Goal: Submit feedback/report problem: Provide input to the site owners about the experience or issues

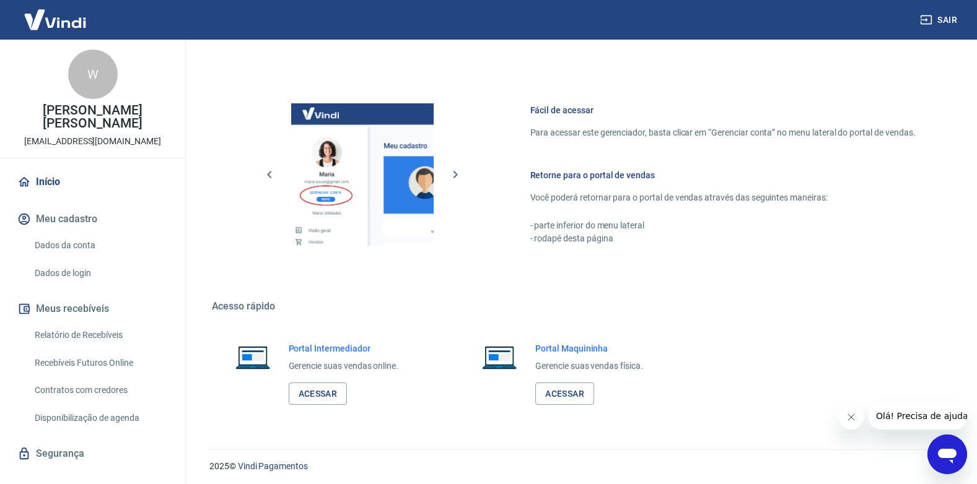
scroll to position [609, 0]
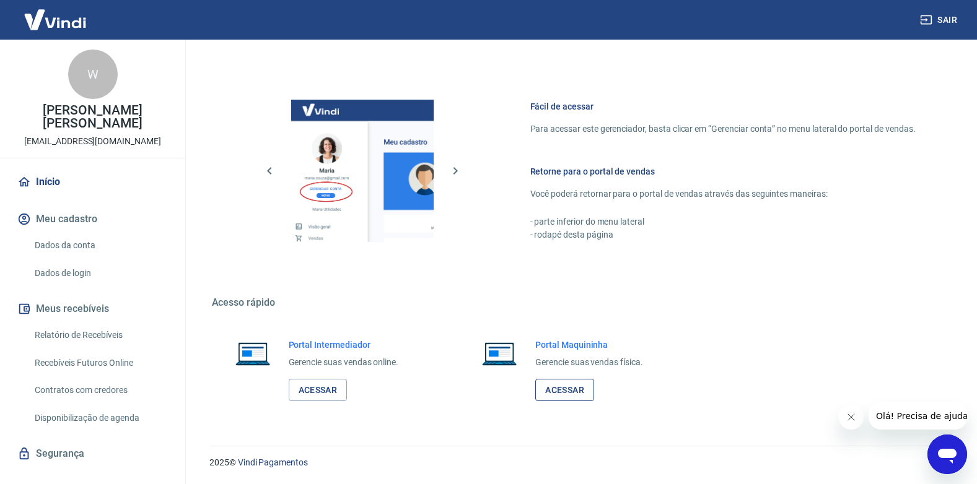
click at [554, 379] on link "Acessar" at bounding box center [564, 390] width 59 height 23
click at [84, 206] on button "Meu cadastro" at bounding box center [92, 219] width 155 height 27
click at [321, 383] on link "Acessar" at bounding box center [318, 390] width 59 height 23
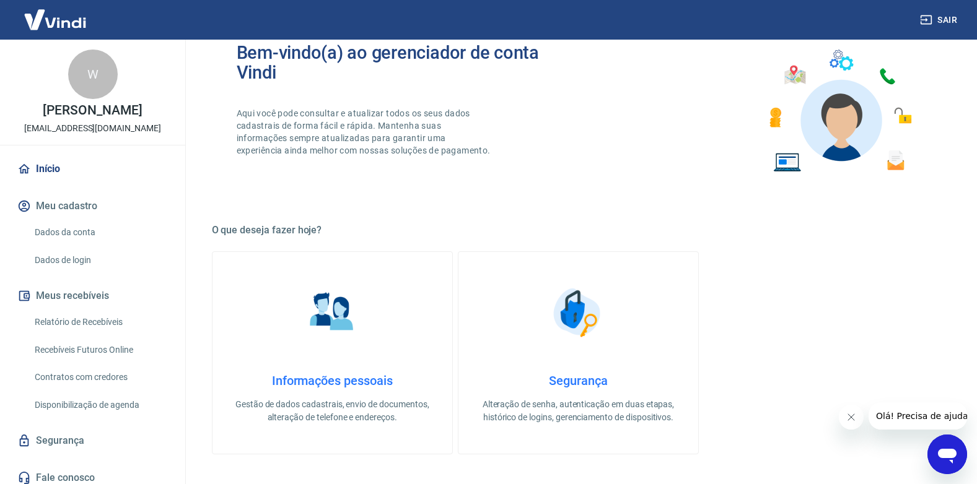
scroll to position [186, 0]
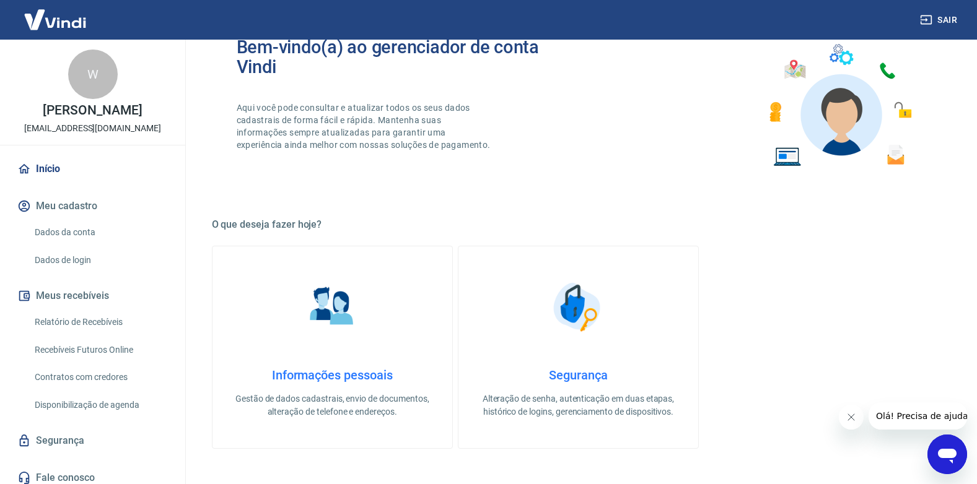
click at [101, 86] on div "W" at bounding box center [93, 75] width 50 height 50
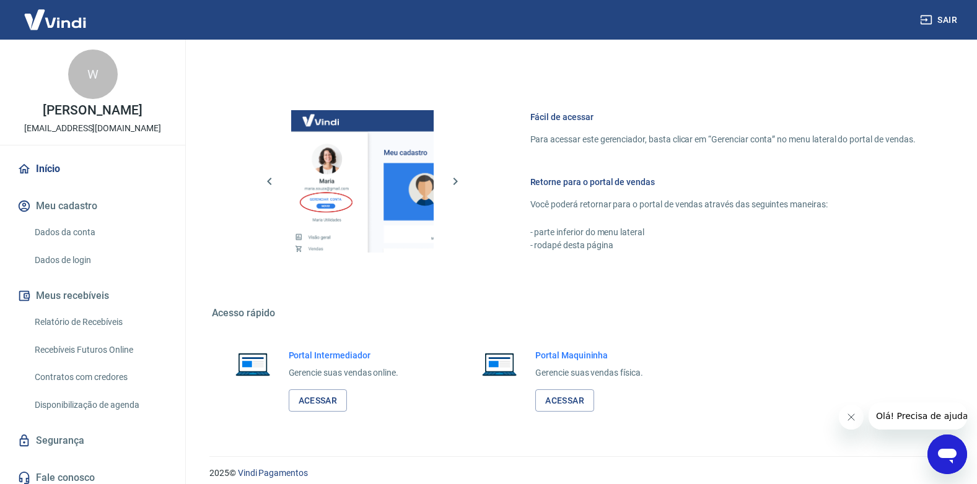
scroll to position [609, 0]
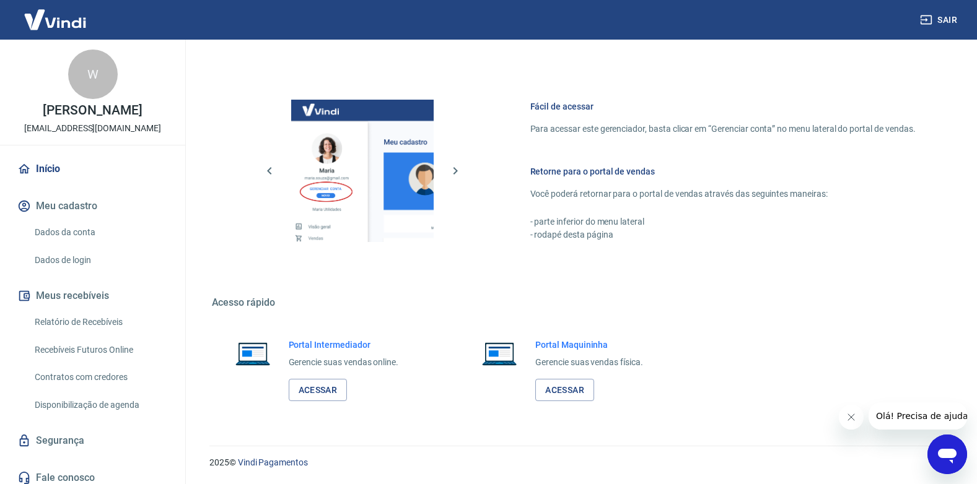
click at [938, 451] on icon "Abrir janela de mensagens" at bounding box center [947, 454] width 22 height 22
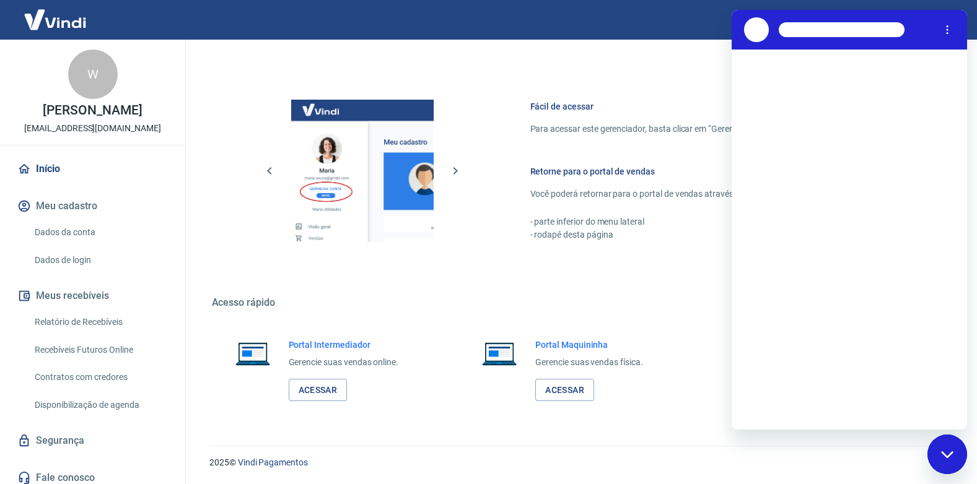
scroll to position [0, 0]
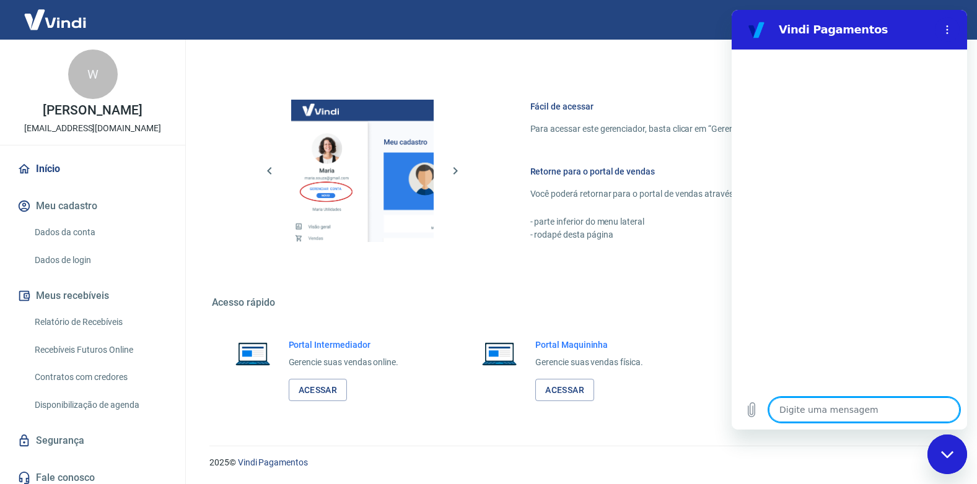
type textarea "v"
type textarea "x"
type textarea "ve"
type textarea "x"
type textarea "ver"
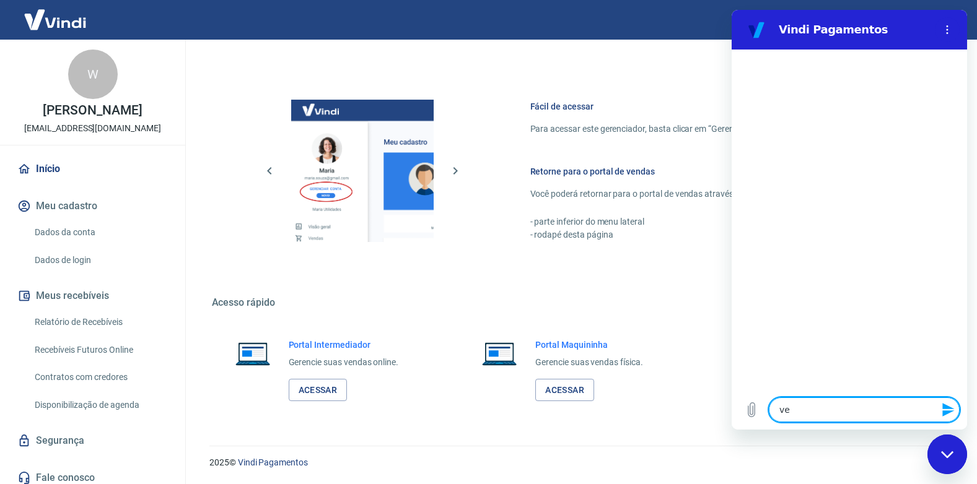
type textarea "x"
type textarea "veri"
type textarea "x"
type textarea "verif"
type textarea "x"
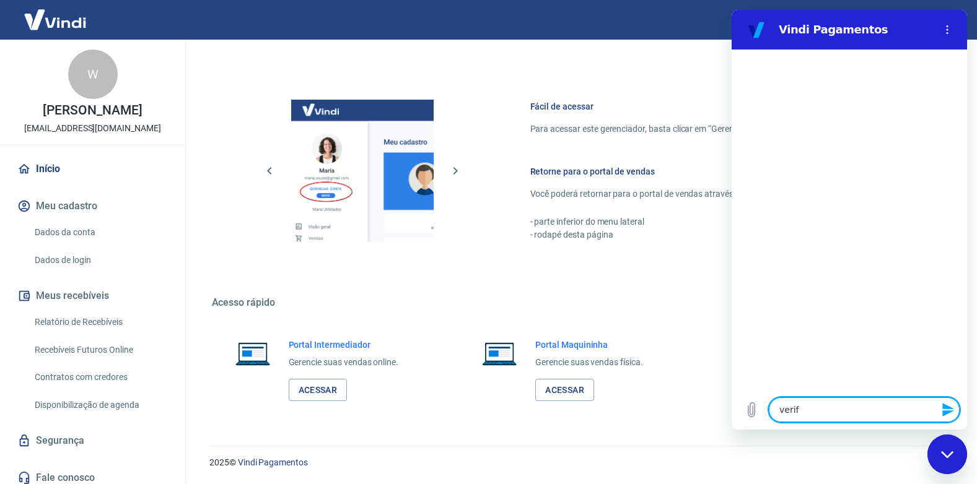
type textarea "verifi"
type textarea "x"
type textarea "verific"
type textarea "x"
type textarea "verifica"
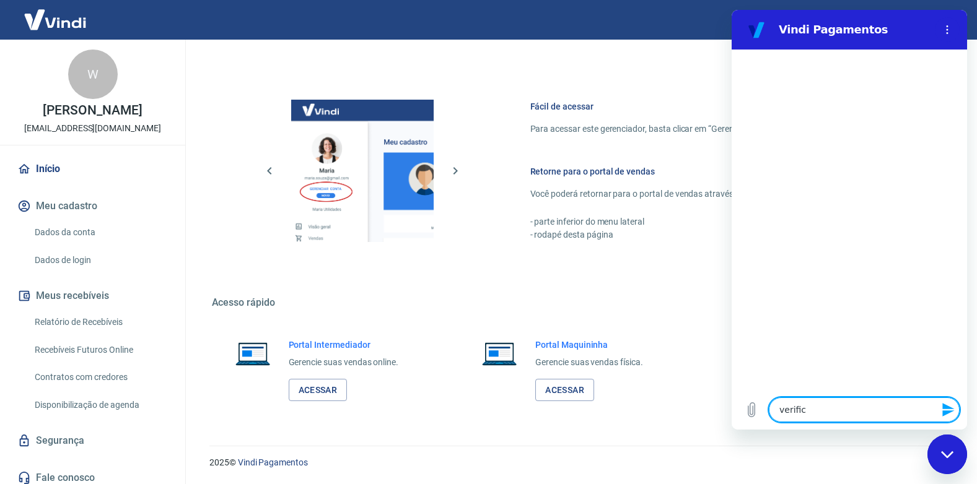
type textarea "x"
type textarea "verificar"
type textarea "x"
type textarea "verificar"
type textarea "x"
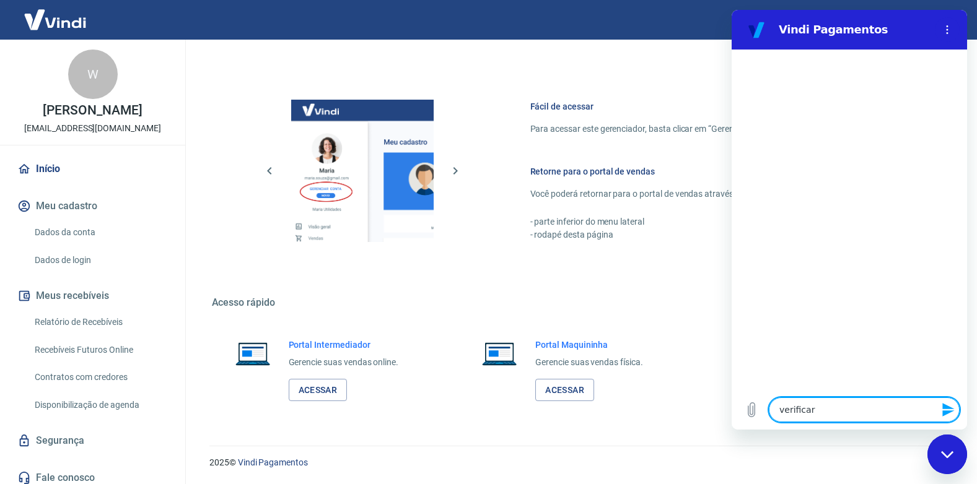
type textarea "verificar a"
type textarea "x"
type textarea "verificar a"
type textarea "x"
type textarea "verificar a c"
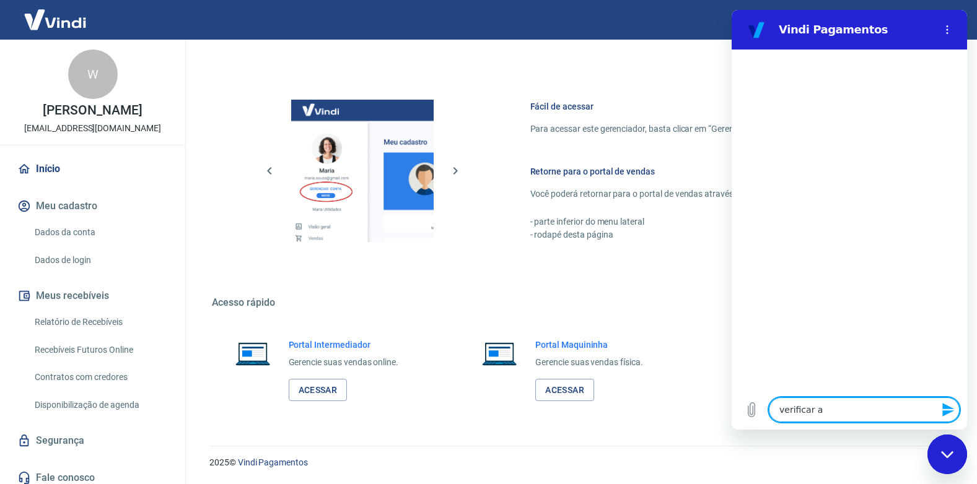
type textarea "x"
type textarea "verificar a co"
type textarea "x"
type textarea "verificar a con"
type textarea "x"
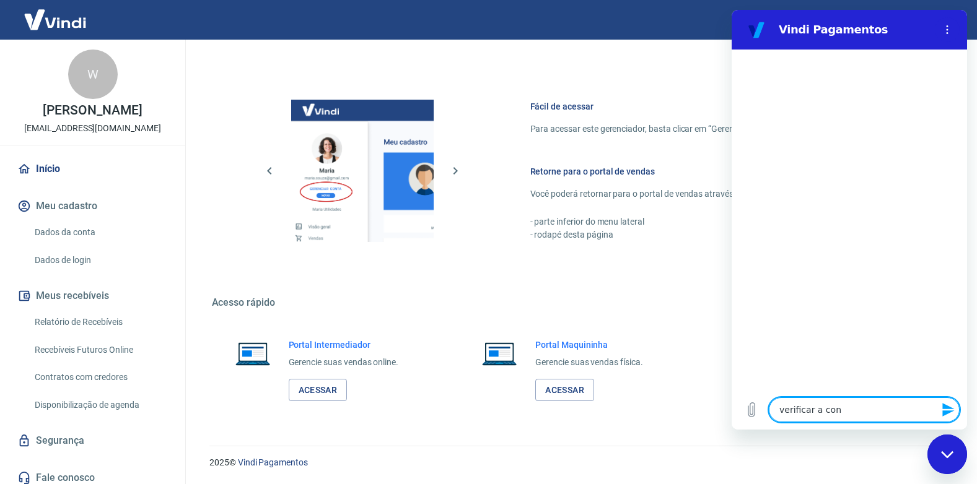
type textarea "verificar a cont"
type textarea "x"
type textarea "verificar a conta"
type textarea "x"
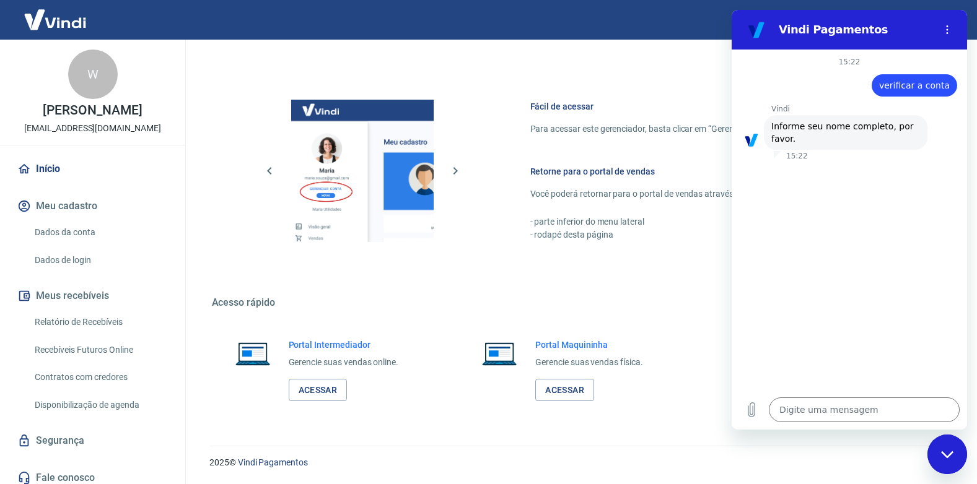
drag, startPoint x: 19, startPoint y: 107, endPoint x: 170, endPoint y: 105, distance: 151.1
click at [170, 105] on div "W Werner Rodolpho Neto vendas@velasvitoria.com.br" at bounding box center [92, 92] width 185 height 105
copy p "Werner Rodolpho Neto"
click at [873, 420] on textarea at bounding box center [863, 410] width 191 height 25
paste textarea "Werner Rodolpho Neto"
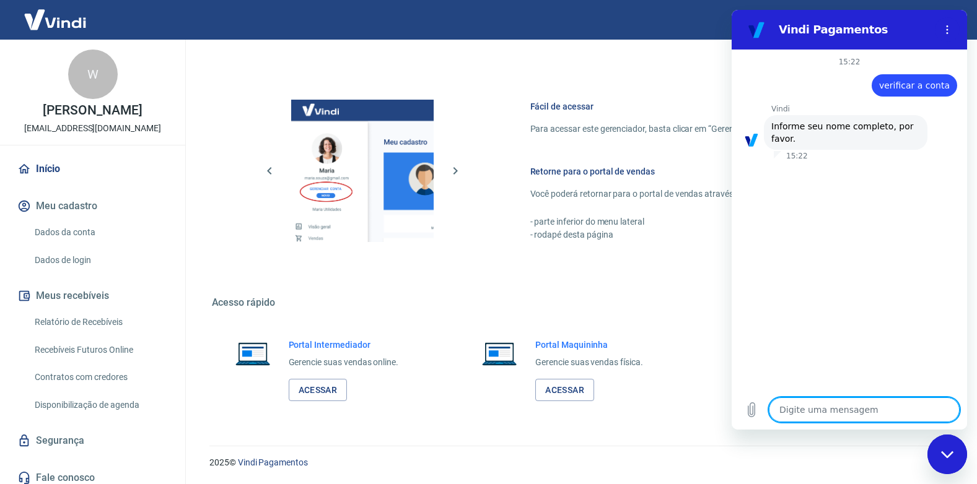
type textarea "Werner Rodolpho Neto"
type textarea "x"
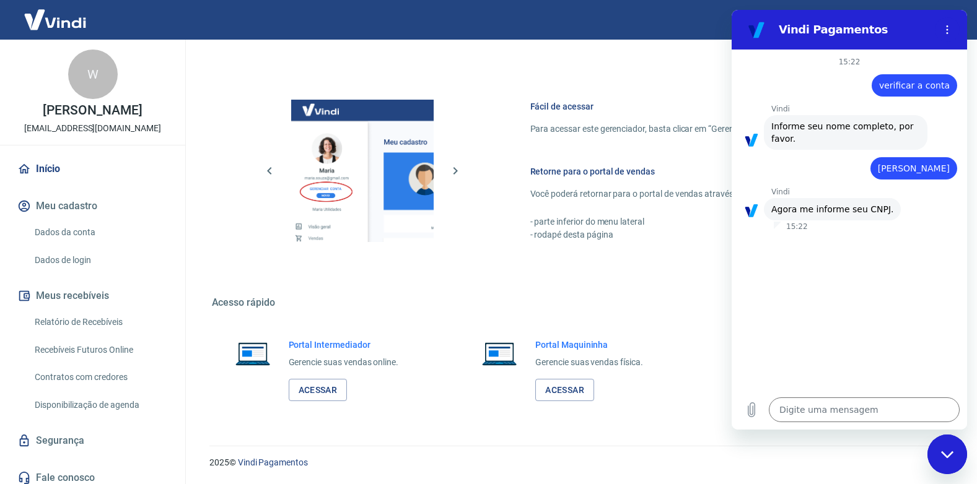
type textarea "x"
paste textarea "54.360.518/0001-65"
type textarea "54.360.518/0001-65"
type textarea "x"
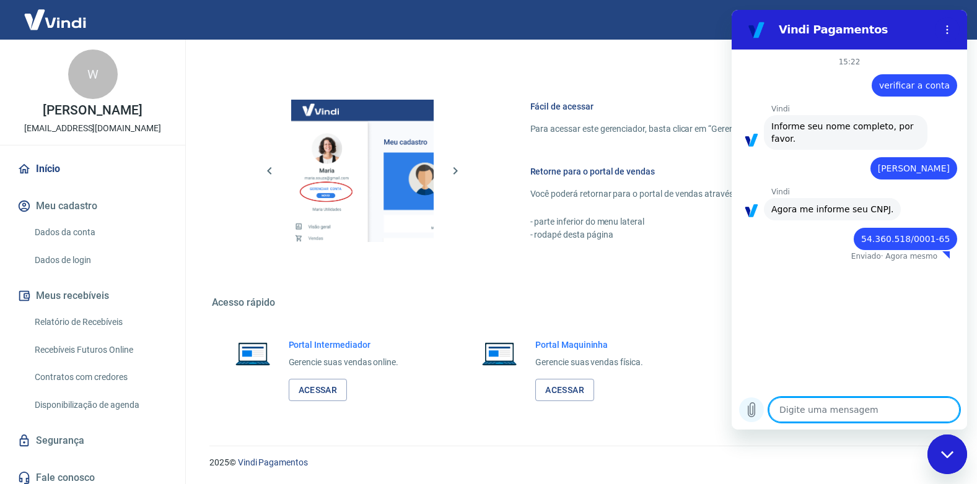
type textarea "x"
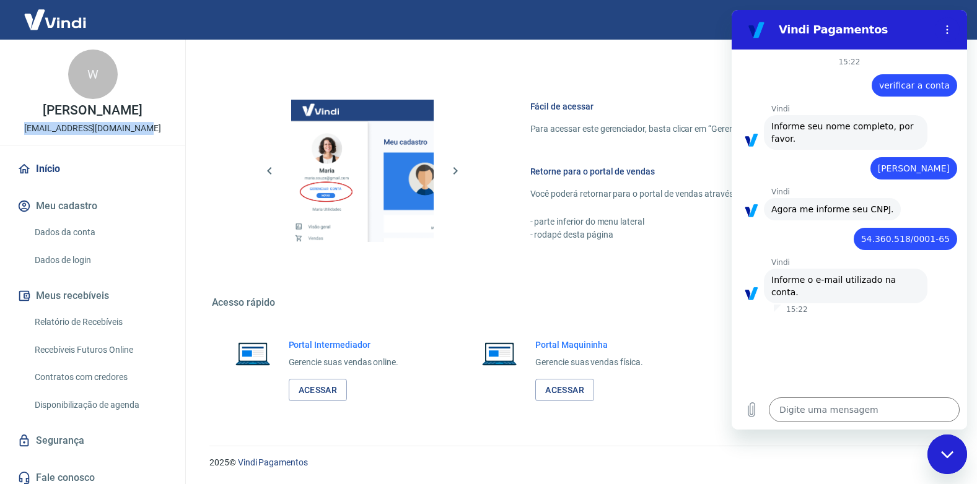
drag, startPoint x: 149, startPoint y: 131, endPoint x: 39, endPoint y: 133, distance: 109.6
click at [35, 131] on div "W Werner Rodolpho Neto vendas@velasvitoria.com.br" at bounding box center [92, 92] width 185 height 105
copy p "vendas@velasvitoria.com.br"
click at [846, 402] on textarea at bounding box center [863, 410] width 191 height 25
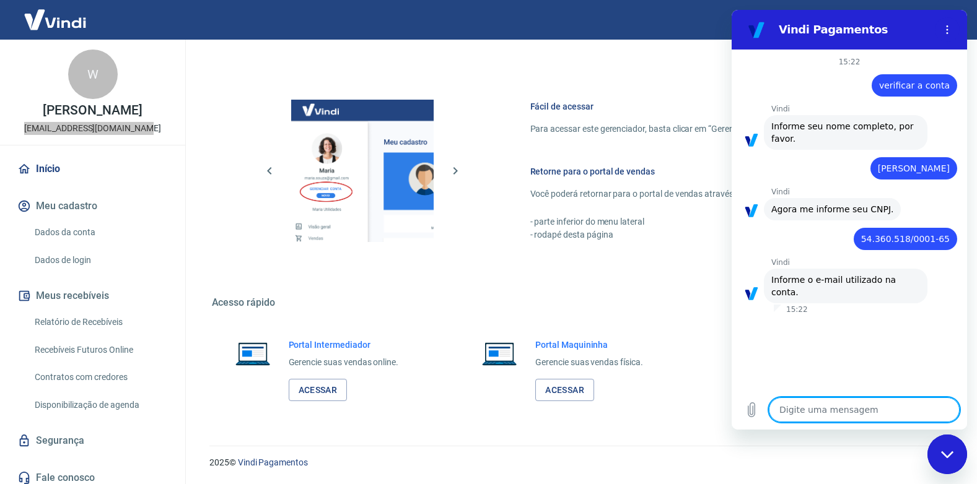
paste textarea "vendas@velasvitoria.com.br"
type textarea "vendas@velasvitoria.com.br"
type textarea "x"
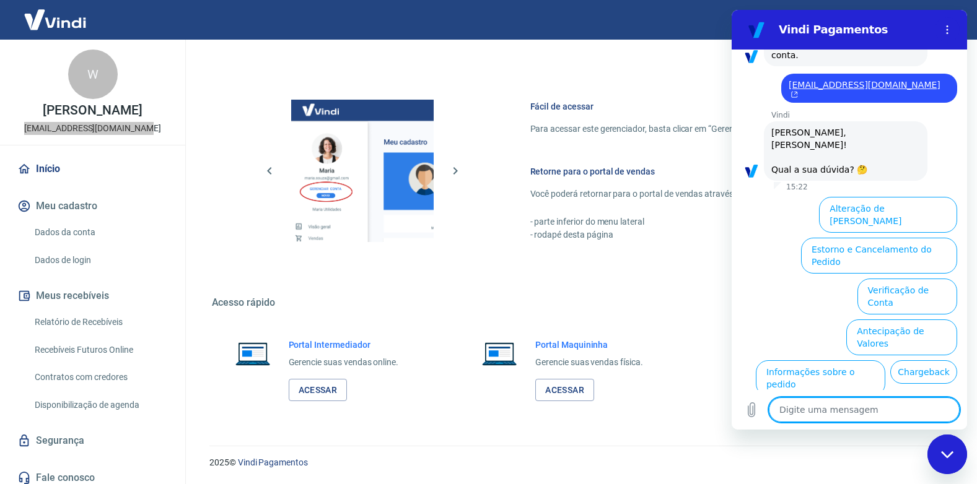
scroll to position [238, 0]
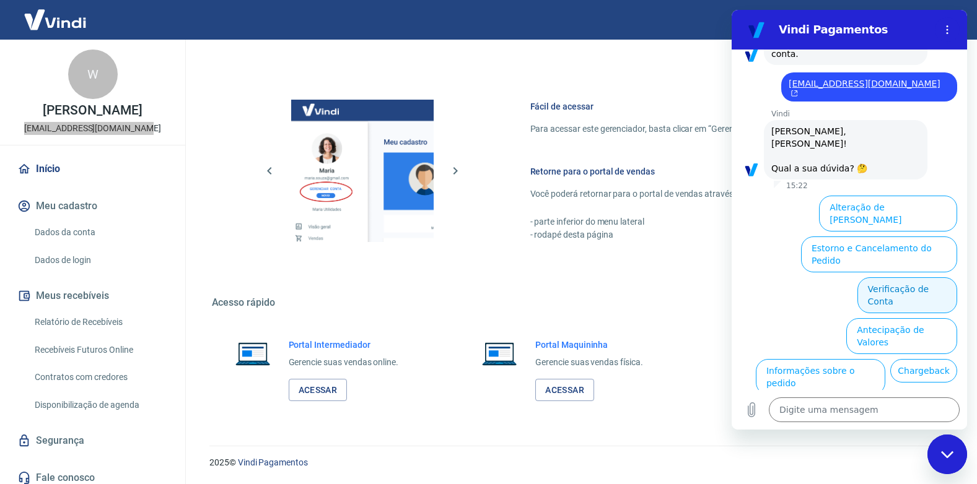
click at [884, 277] on button "Verificação de Conta" at bounding box center [907, 295] width 100 height 36
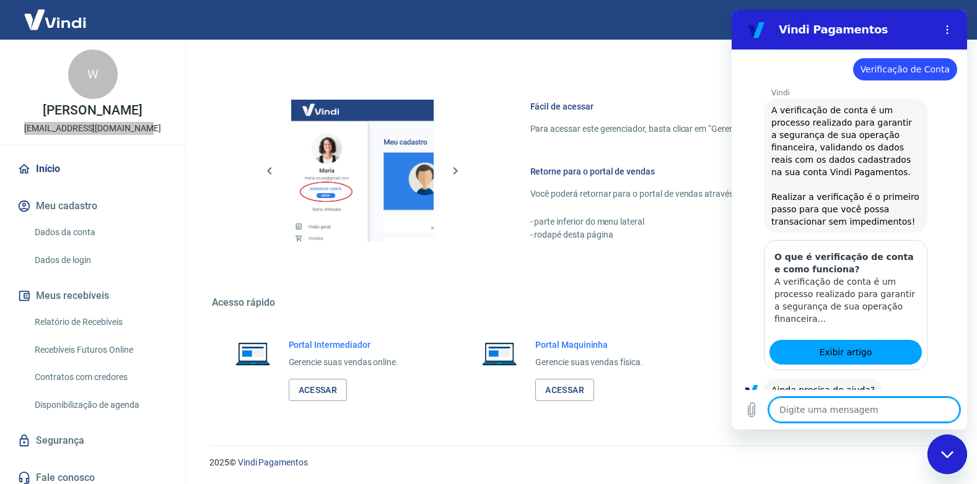
scroll to position [390, 0]
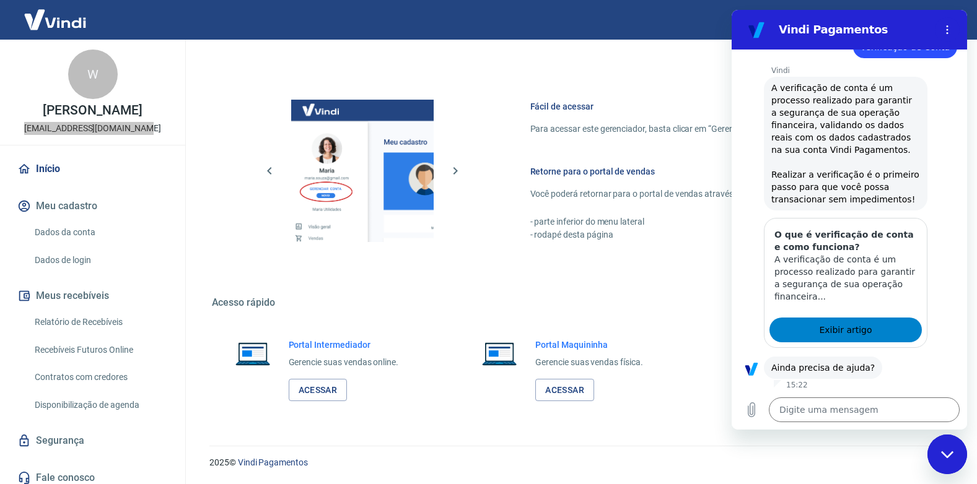
click at [822, 323] on span "Exibir artigo" at bounding box center [845, 330] width 53 height 15
click at [896, 395] on button "Sim" at bounding box center [896, 407] width 36 height 24
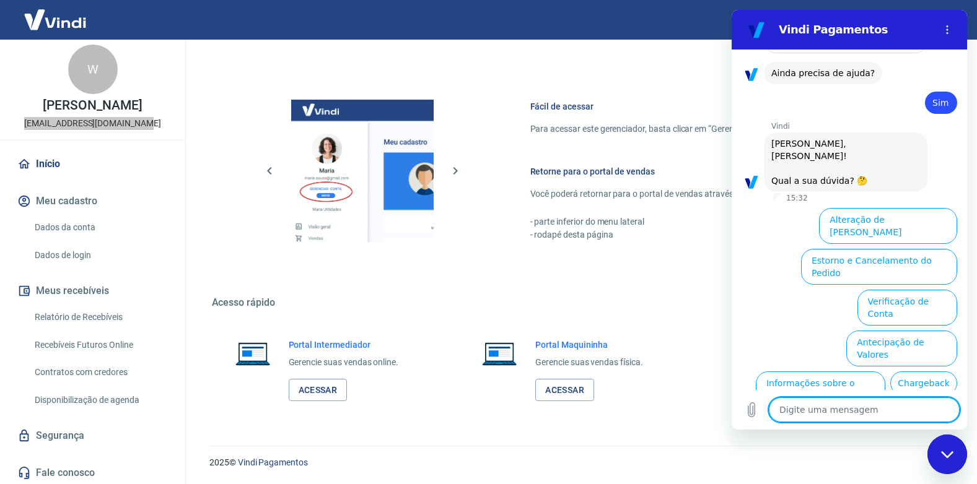
scroll to position [7, 0]
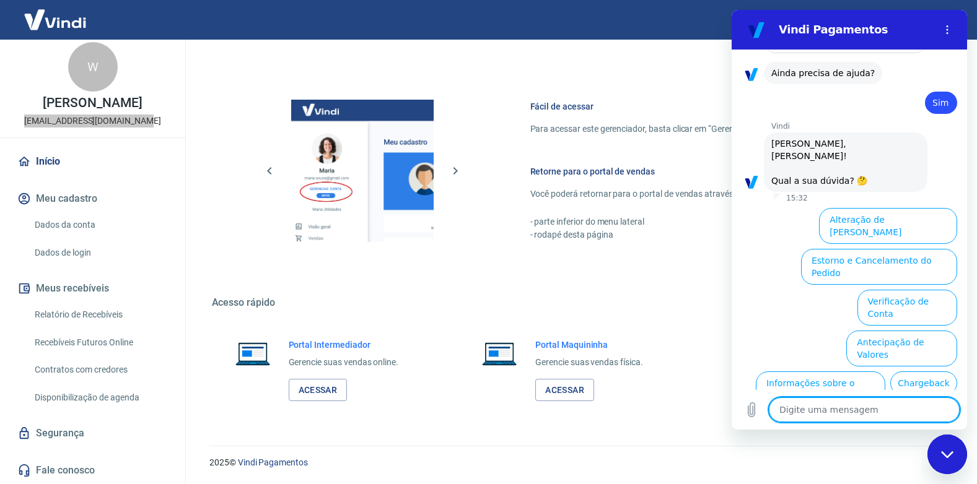
click at [882, 208] on button "Alteração de Dados Cadastrais" at bounding box center [888, 226] width 138 height 36
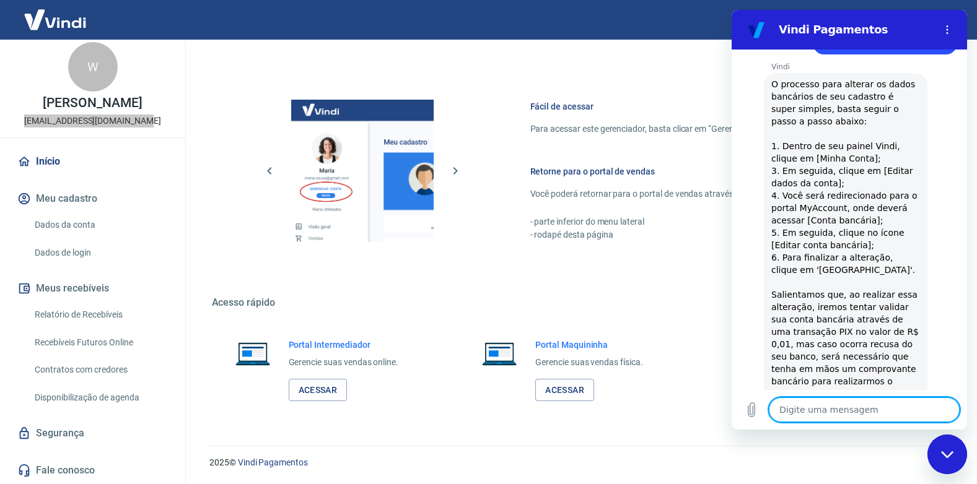
scroll to position [790, 0]
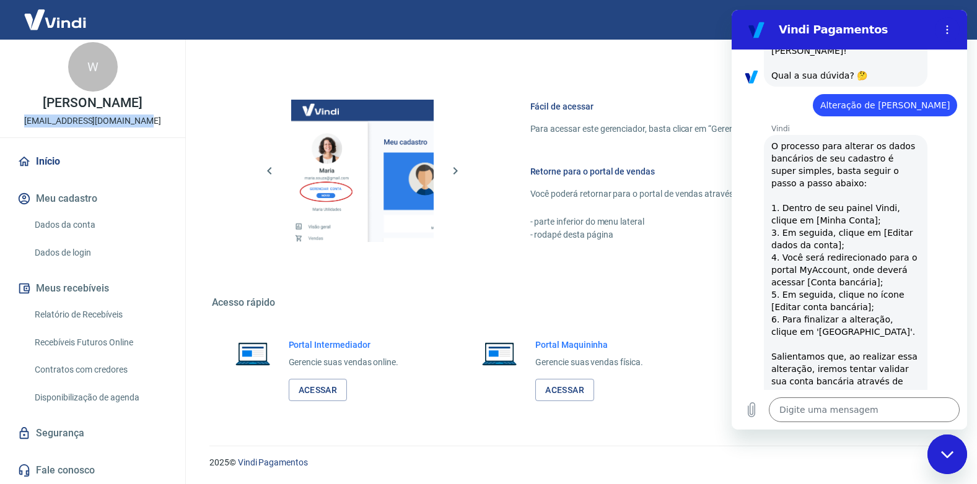
click at [102, 219] on link "Dados da conta" at bounding box center [100, 224] width 141 height 25
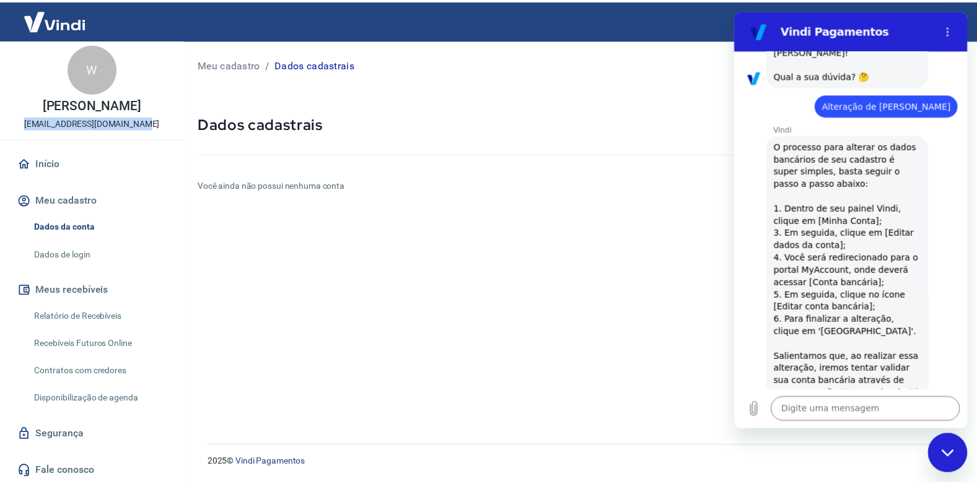
scroll to position [7, 0]
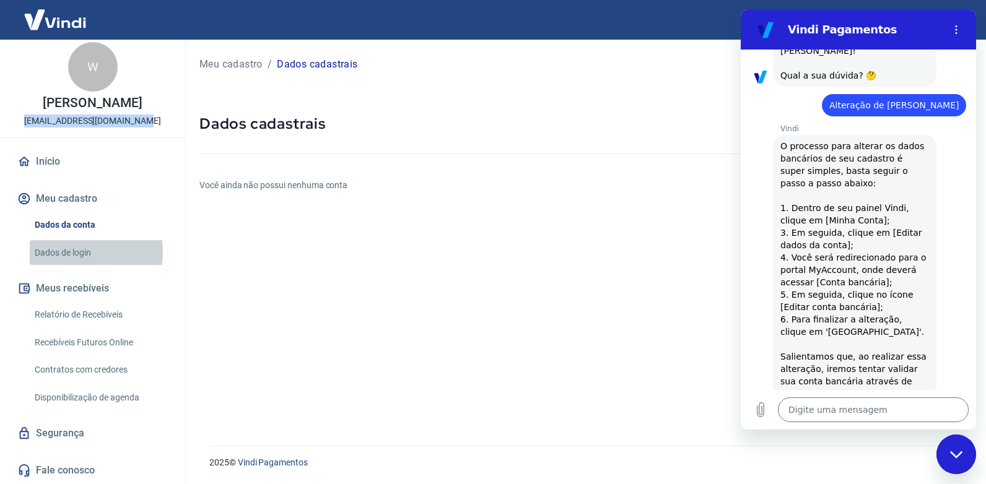
click at [70, 251] on link "Dados de login" at bounding box center [100, 252] width 141 height 25
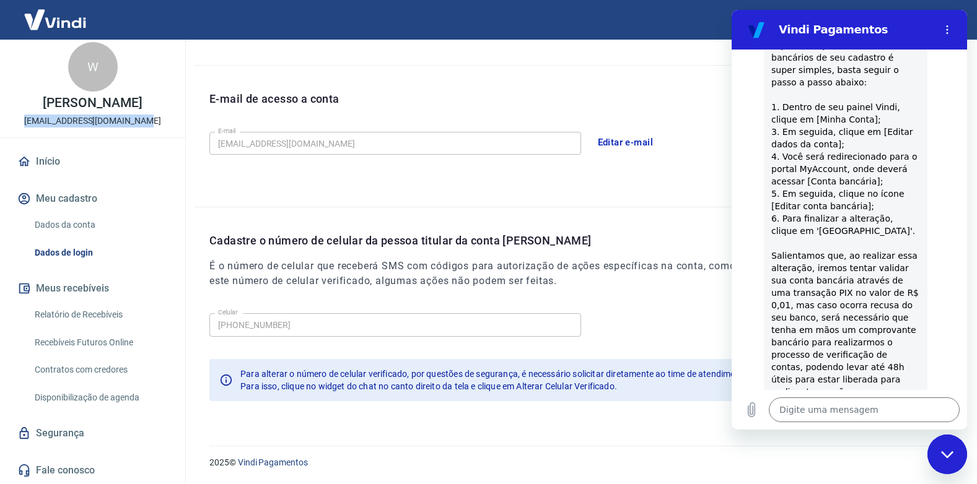
scroll to position [913, 0]
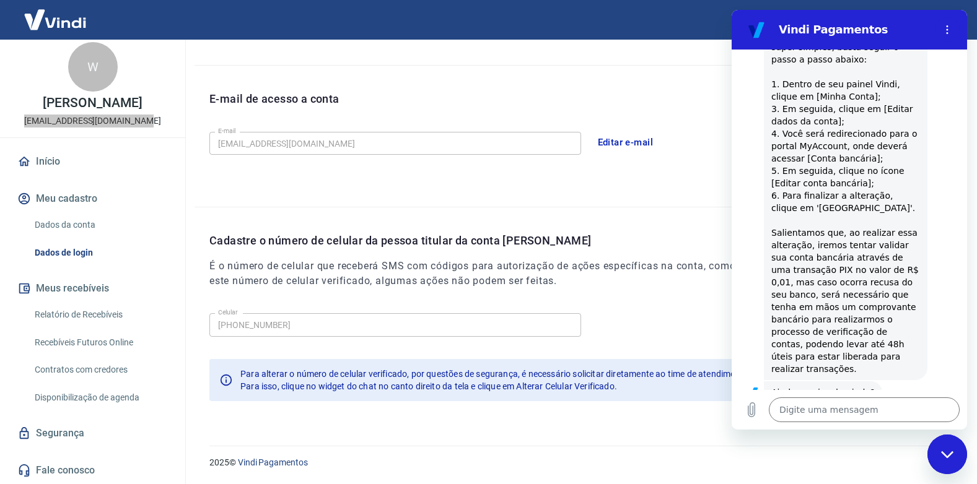
click at [894, 420] on button "Sim" at bounding box center [896, 432] width 36 height 24
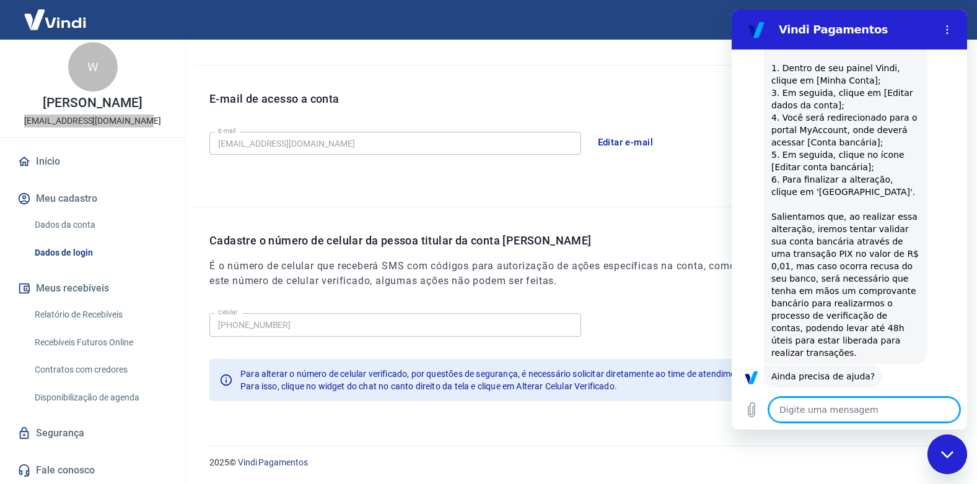
scroll to position [932, 0]
type textarea "x"
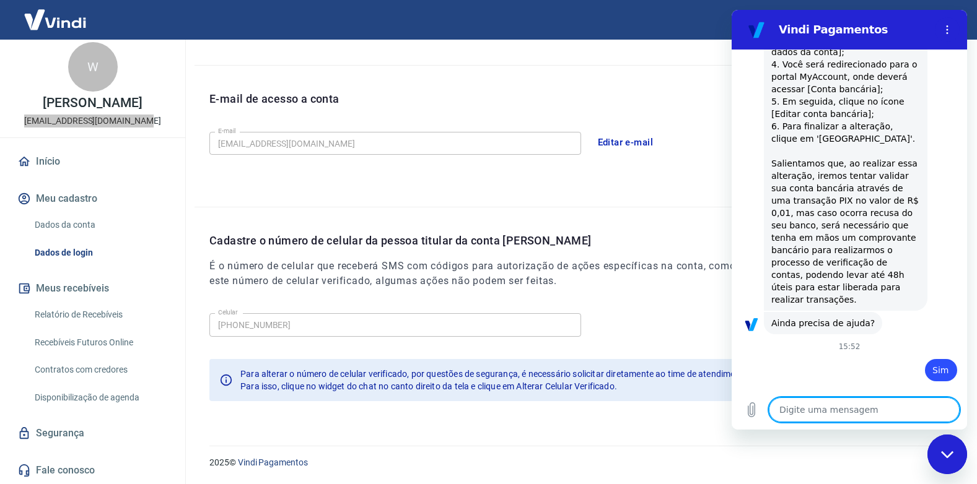
scroll to position [985, 0]
click at [808, 416] on textarea at bounding box center [863, 410] width 191 height 25
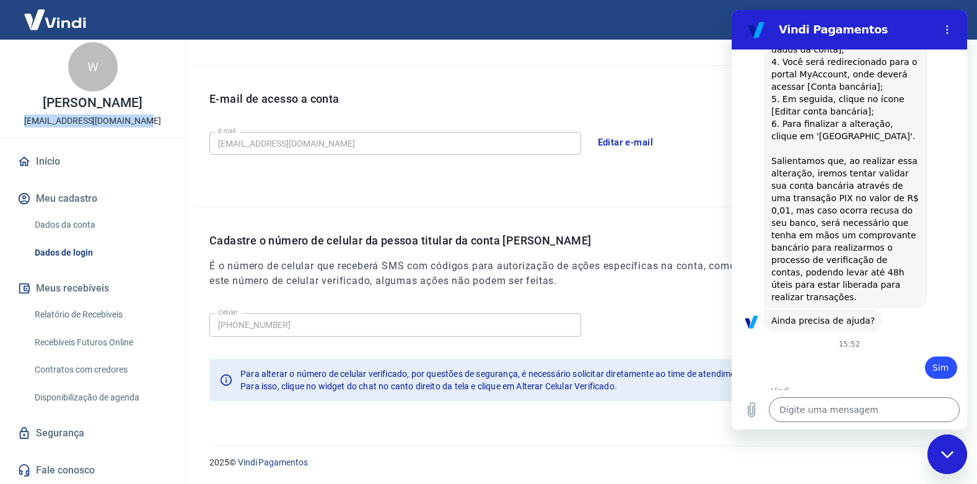
click at [142, 102] on p "Werner Rodolpho Neto" at bounding box center [92, 103] width 99 height 13
drag, startPoint x: 146, startPoint y: 102, endPoint x: 152, endPoint y: 105, distance: 6.7
click at [142, 105] on p "Werner Rodolpho Neto" at bounding box center [92, 103] width 99 height 13
drag, startPoint x: 152, startPoint y: 105, endPoint x: 28, endPoint y: 100, distance: 123.9
click at [43, 100] on p "Werner Rodolpho Neto" at bounding box center [92, 103] width 99 height 13
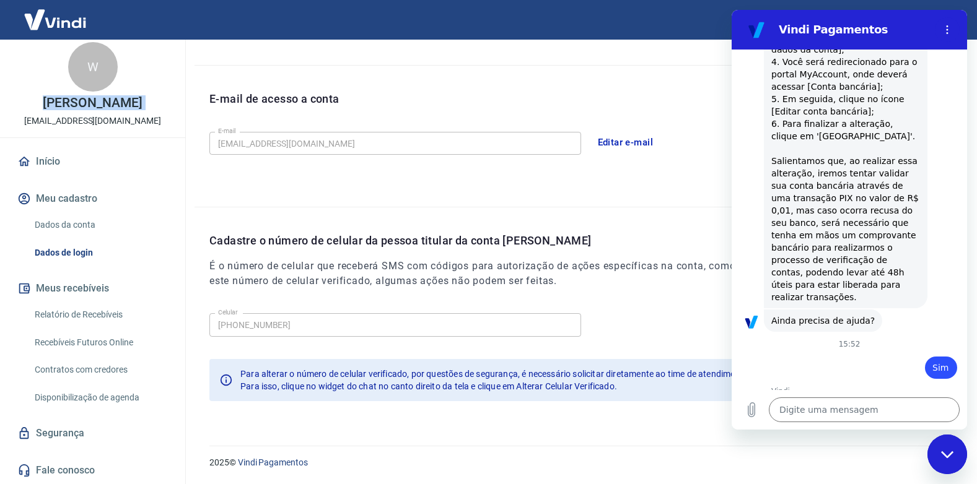
copy p "Werner Rodolpho Neto"
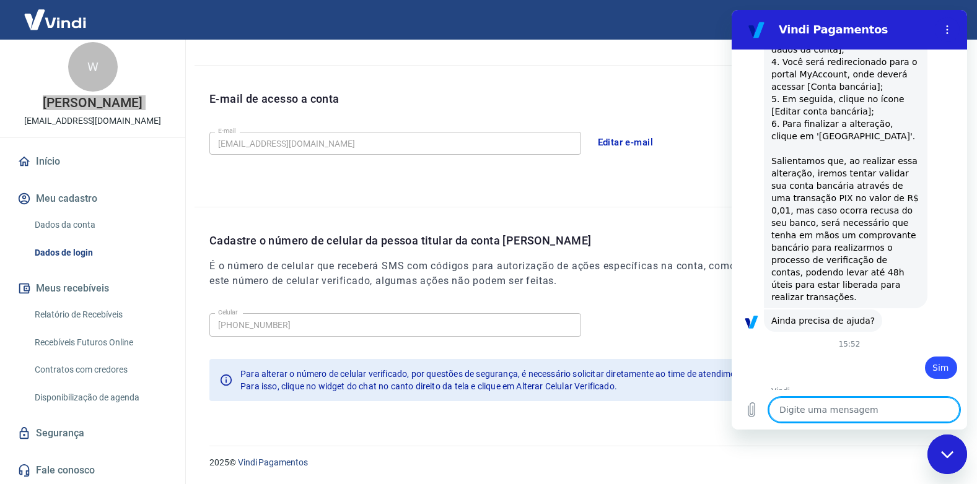
click at [790, 403] on textarea at bounding box center [863, 410] width 191 height 25
paste textarea "Werner Rodolpho Neto"
type textarea "Werner Rodolpho Neto"
type textarea "x"
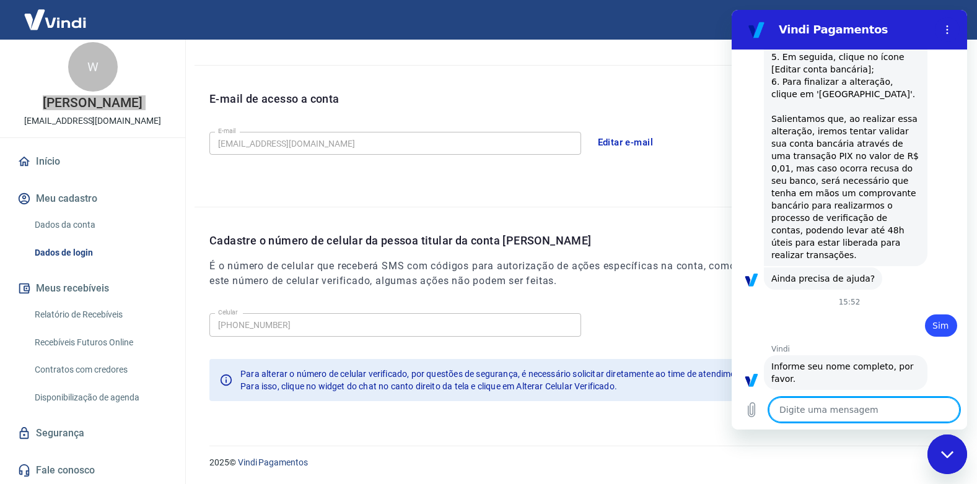
type textarea "x"
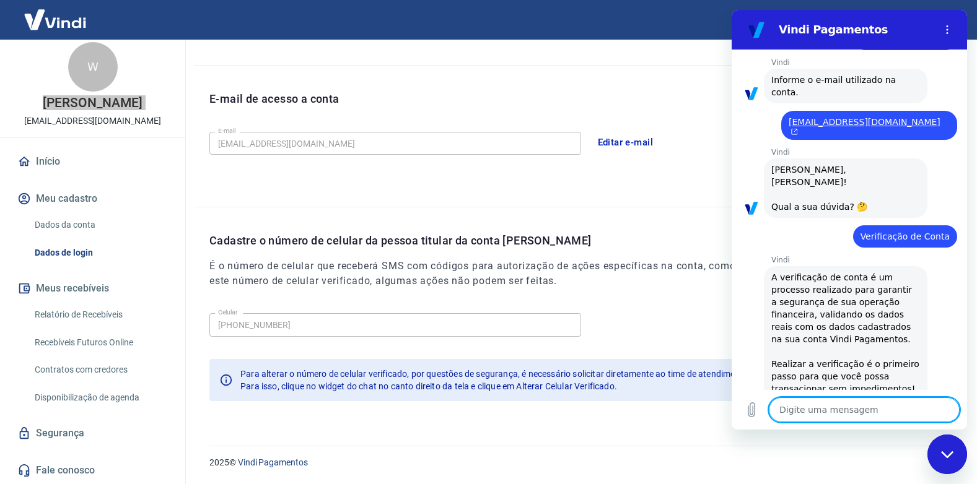
scroll to position [77, 0]
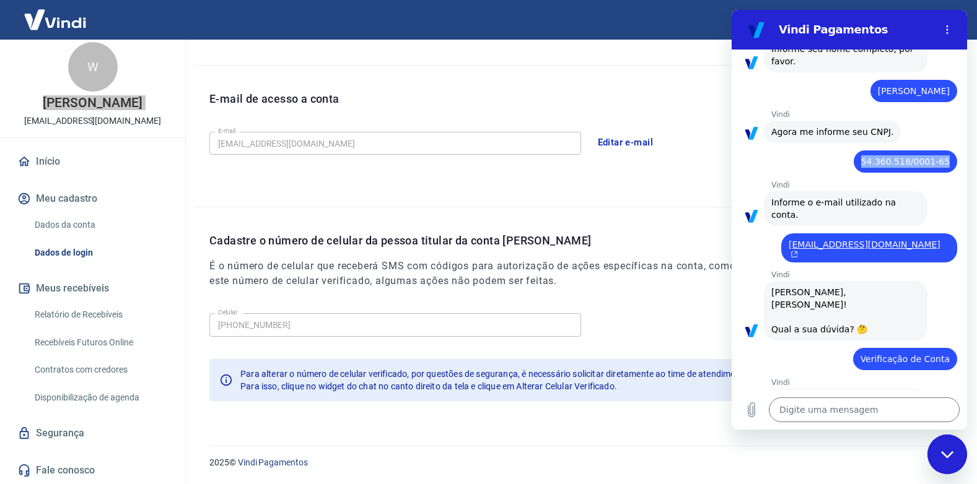
drag, startPoint x: 865, startPoint y: 163, endPoint x: 964, endPoint y: 167, distance: 99.2
click at [964, 167] on div "15:22 diz: verificar a conta Enviado · 15:22 Vindi Vindi diz: Informe seu nome …" at bounding box center [848, 220] width 235 height 341
drag, startPoint x: 964, startPoint y: 167, endPoint x: 938, endPoint y: 160, distance: 27.0
click at [938, 160] on span "54.360.518/0001-65" at bounding box center [905, 162] width 89 height 10
drag, startPoint x: 939, startPoint y: 160, endPoint x: 861, endPoint y: 166, distance: 77.7
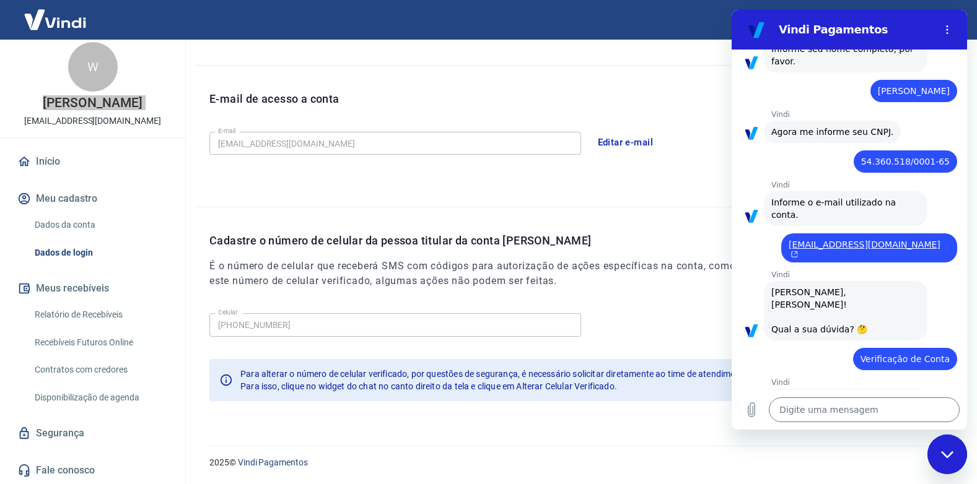
click at [860, 165] on div "diz: 54.360.518/0001-65" at bounding box center [904, 161] width 103 height 22
click at [864, 405] on textarea at bounding box center [863, 410] width 191 height 25
paste textarea "Werner Rodolpho Neto"
type textarea "Werner Rodolpho Neto"
type textarea "x"
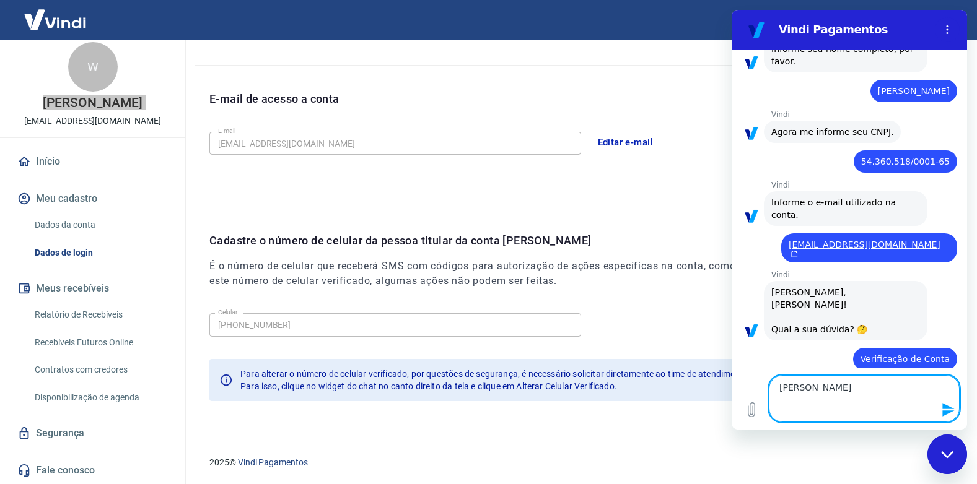
drag, startPoint x: 868, startPoint y: 404, endPoint x: 767, endPoint y: 347, distance: 116.4
click at [767, 347] on div "15:22 diz: verificar a conta Enviado · 15:22 Vindi Vindi diz: Informe seu nome …" at bounding box center [848, 240] width 235 height 380
type textarea "x"
click at [938, 160] on span "54.360.518/0001-65" at bounding box center [905, 162] width 89 height 10
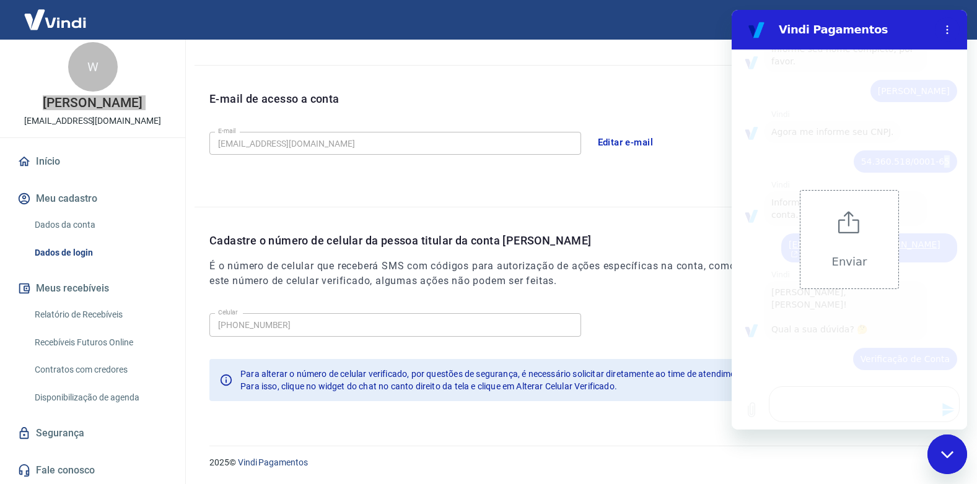
type textarea "x"
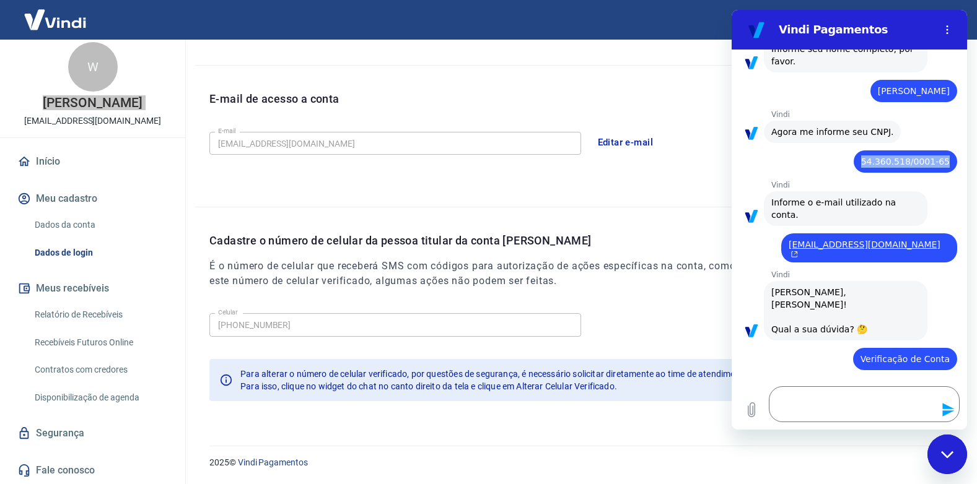
drag, startPoint x: 864, startPoint y: 165, endPoint x: 944, endPoint y: 164, distance: 79.9
click at [944, 164] on div "diz: 54.360.518/0001-65" at bounding box center [904, 161] width 103 height 22
copy span "54.360.518/0001-65"
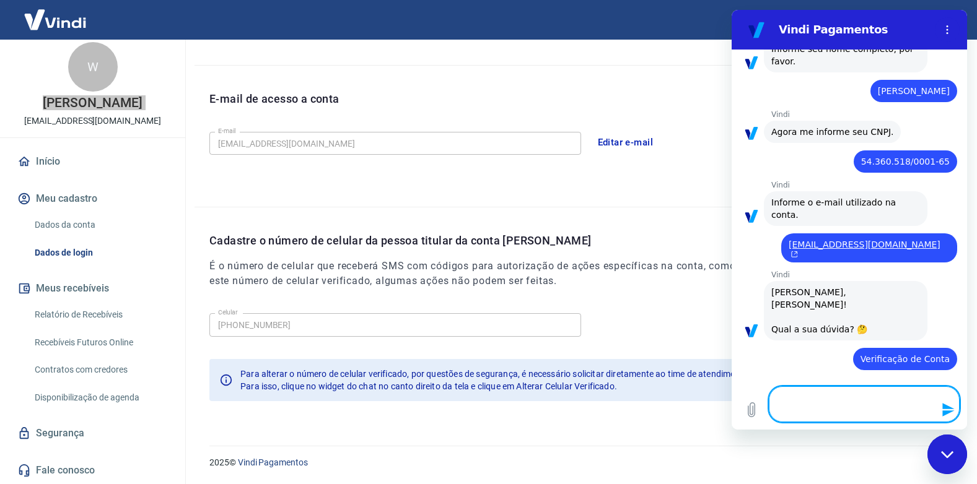
click at [849, 404] on textarea at bounding box center [863, 404] width 191 height 36
paste textarea "54.360.518/0001-65"
type textarea "54.360.518/0001-65"
type textarea "x"
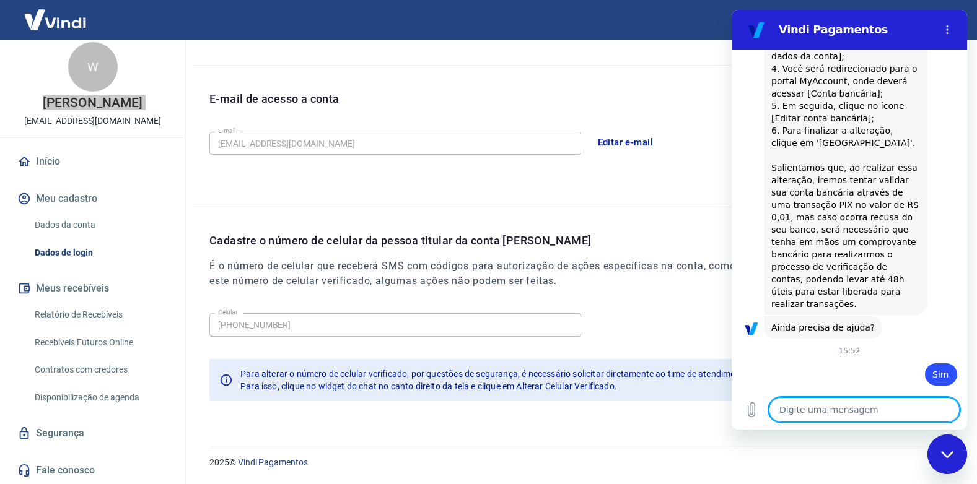
type textarea "x"
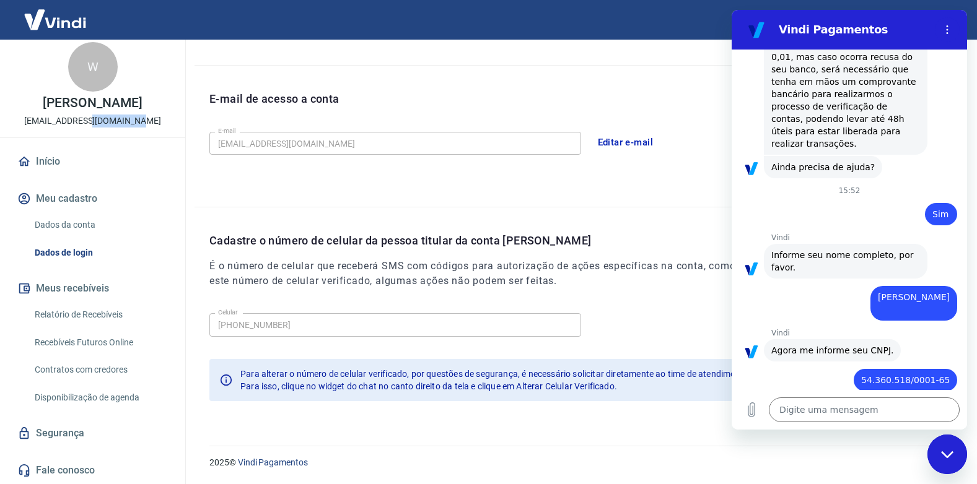
drag, startPoint x: 139, startPoint y: 118, endPoint x: 96, endPoint y: 122, distance: 42.9
click at [96, 122] on p "vendas@velasvitoria.com.br" at bounding box center [92, 121] width 137 height 13
drag, startPoint x: 96, startPoint y: 122, endPoint x: 140, endPoint y: 126, distance: 44.2
click at [140, 126] on p "vendas@velasvitoria.com.br" at bounding box center [92, 121] width 137 height 13
drag, startPoint x: 139, startPoint y: 123, endPoint x: 72, endPoint y: 123, distance: 66.9
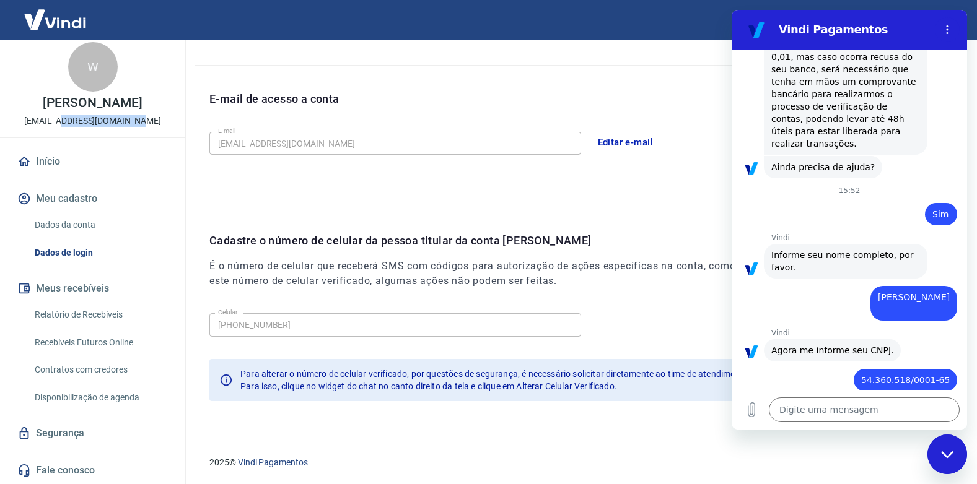
click at [72, 123] on p "vendas@velasvitoria.com.br" at bounding box center [92, 121] width 137 height 13
drag, startPoint x: 72, startPoint y: 123, endPoint x: 41, endPoint y: 121, distance: 31.0
click at [41, 121] on p "vendas@velasvitoria.com.br" at bounding box center [92, 121] width 137 height 13
drag, startPoint x: 33, startPoint y: 121, endPoint x: 148, endPoint y: 121, distance: 114.6
click at [148, 121] on div "W Werner Rodolpho Neto vendas@velasvitoria.com.br" at bounding box center [92, 84] width 185 height 105
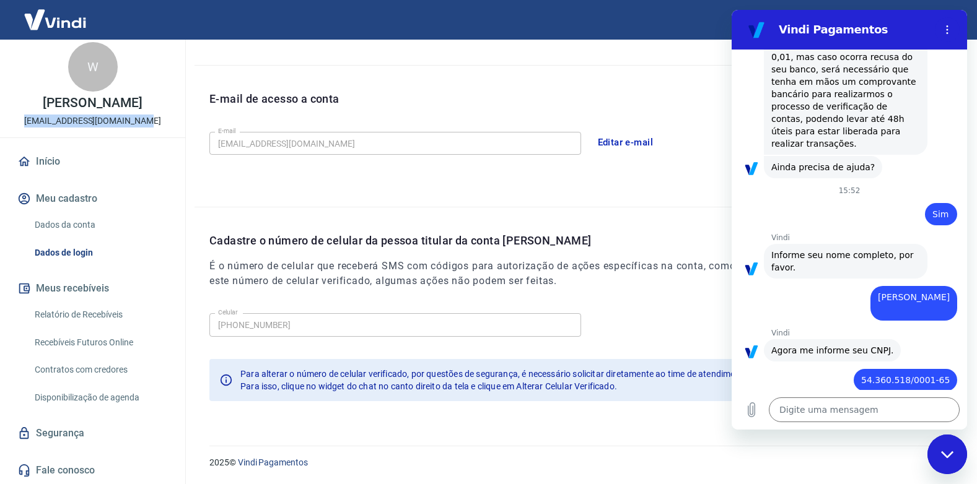
copy p "vendas@velasvitoria.com.br"
click at [847, 419] on textarea at bounding box center [863, 410] width 191 height 25
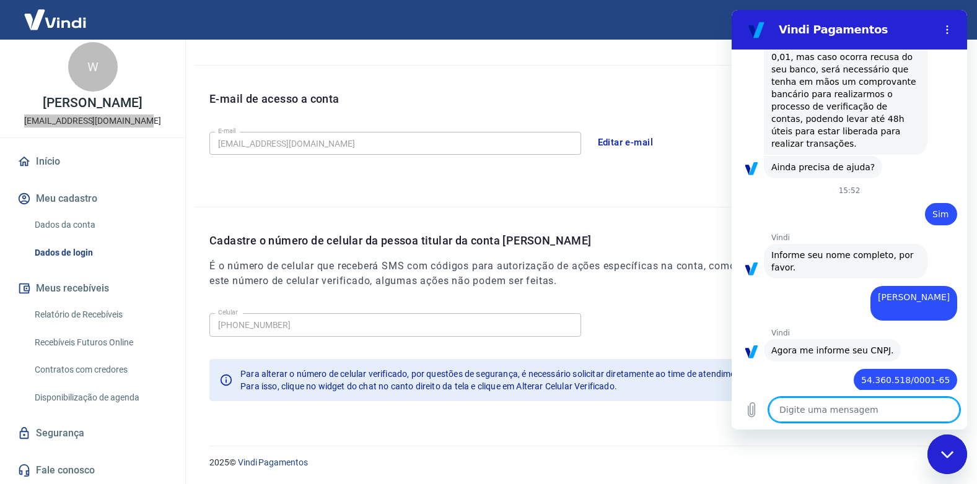
paste textarea "vendas@velasvitoria.com.br"
type textarea "vendas@velasvitoria.com.br"
type textarea "x"
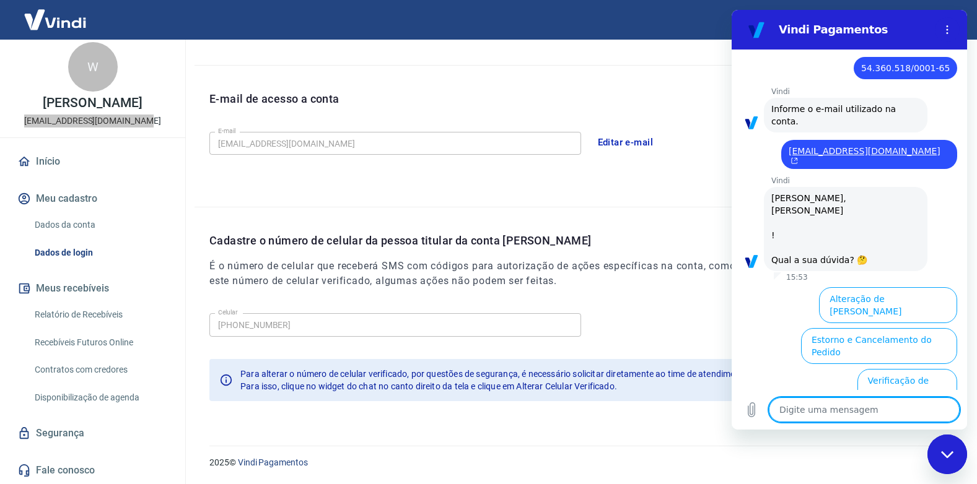
scroll to position [1487, 0]
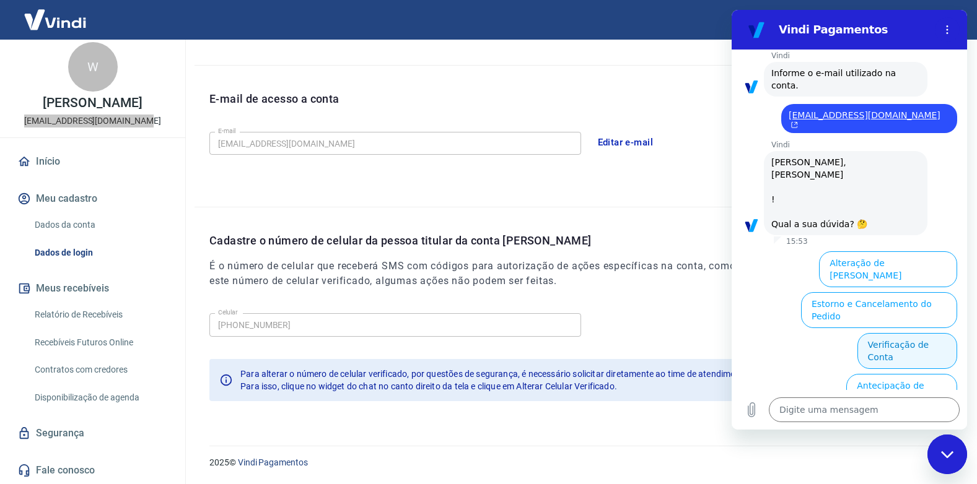
click at [900, 333] on button "Verificação de Conta" at bounding box center [907, 351] width 100 height 36
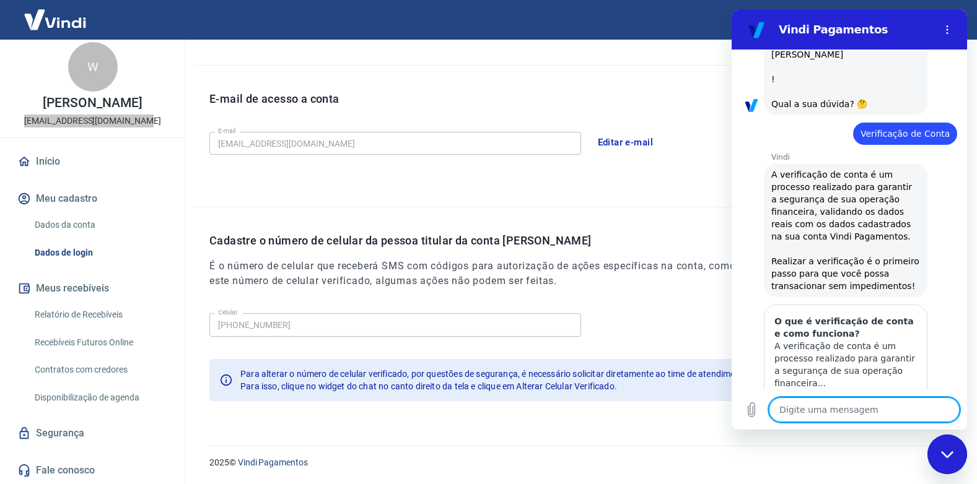
scroll to position [1638, 0]
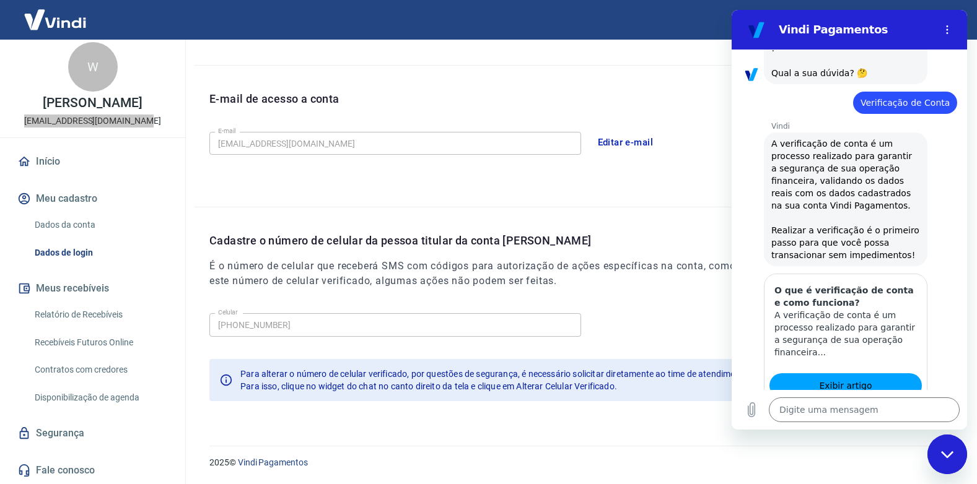
click at [929, 451] on button "Não" at bounding box center [938, 463] width 38 height 24
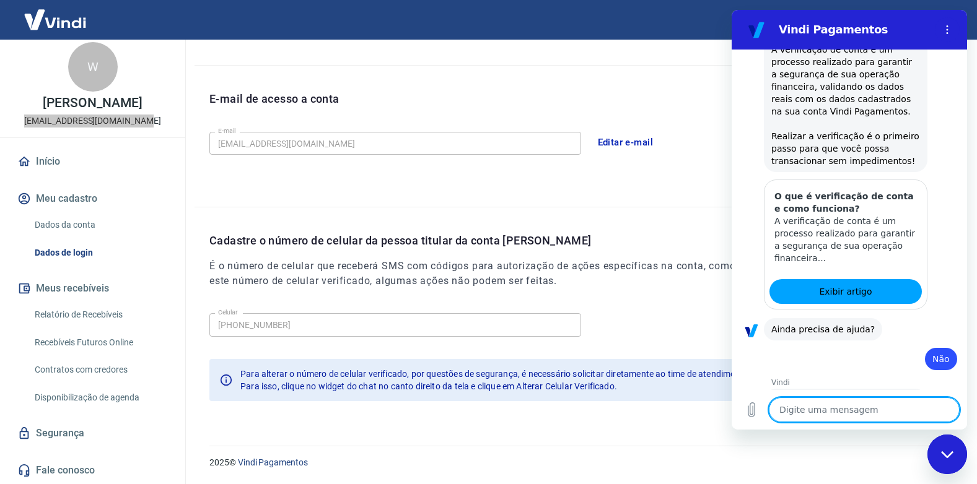
scroll to position [1749, 0]
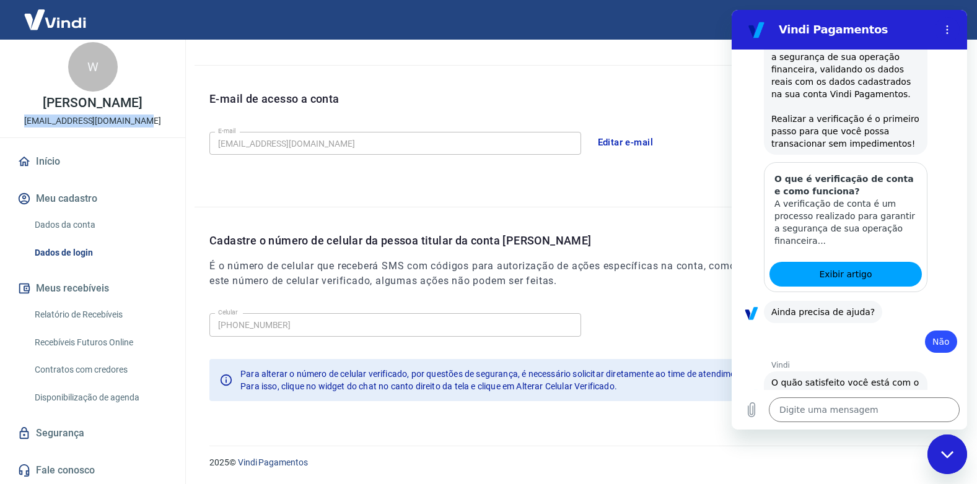
click at [66, 476] on link "Fale conosco" at bounding box center [92, 470] width 155 height 27
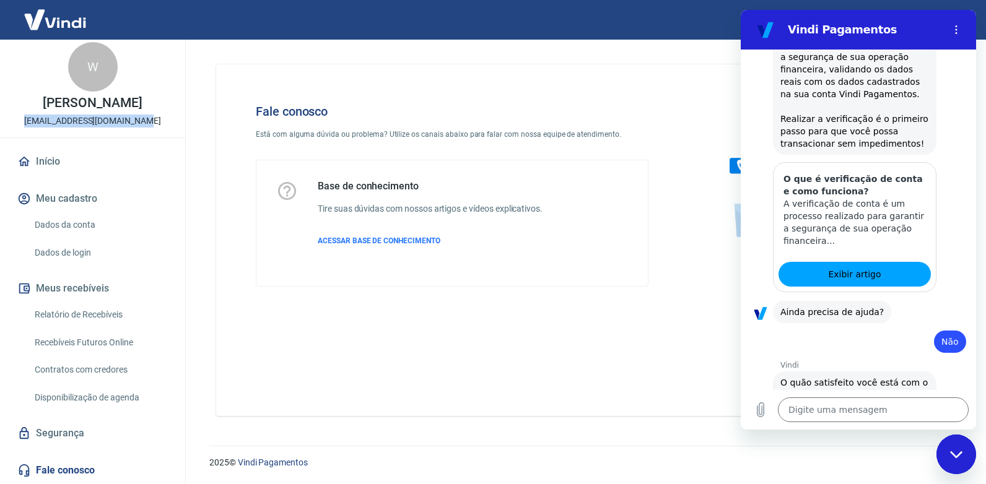
click at [67, 468] on link "Fale conosco" at bounding box center [92, 470] width 155 height 27
click at [905, 422] on button "Insatisfeito" at bounding box center [934, 434] width 63 height 24
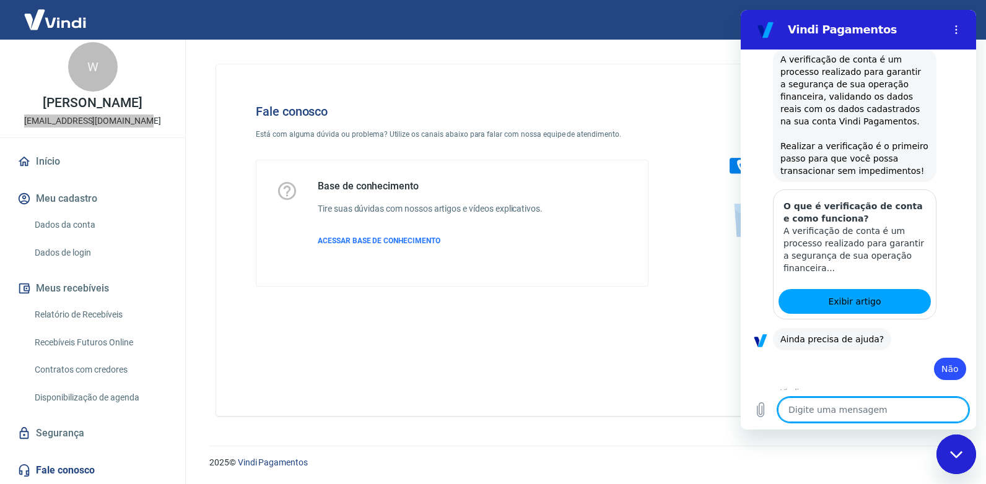
type textarea "x"
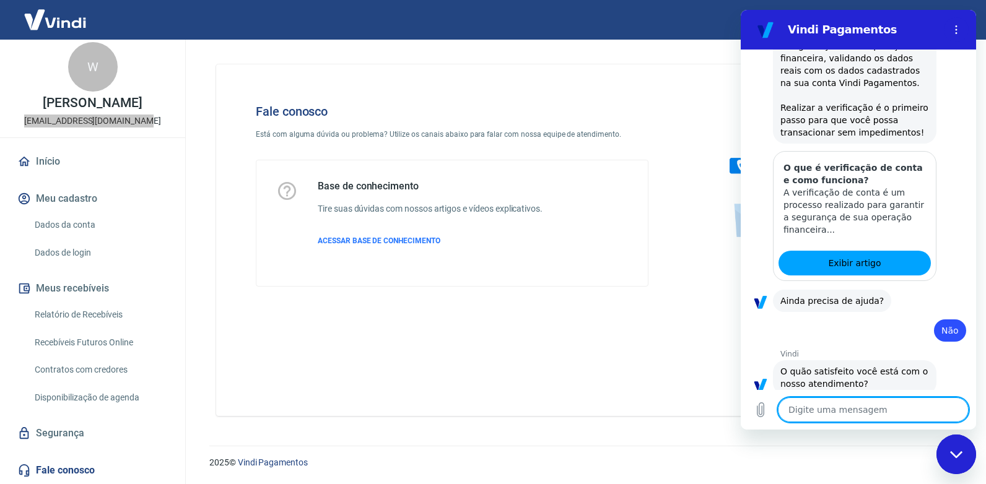
scroll to position [1763, 0]
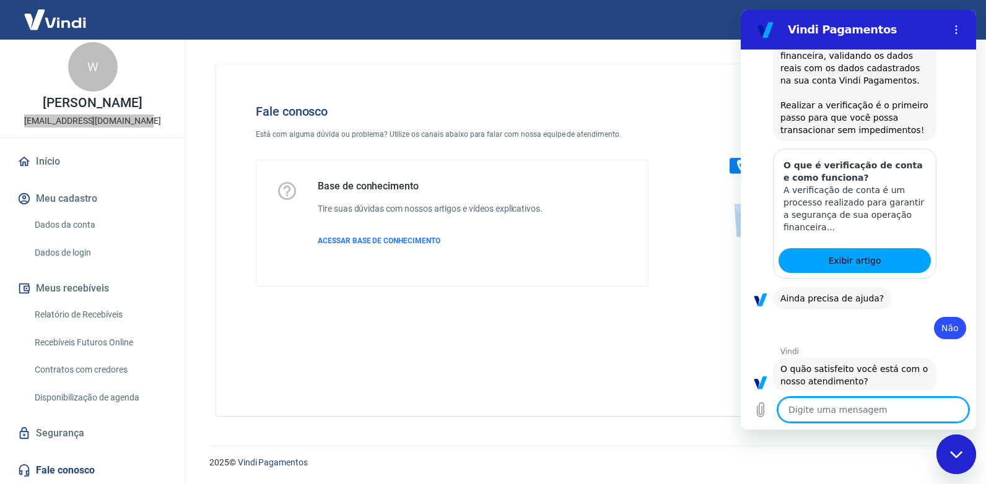
click at [800, 406] on textarea at bounding box center [873, 410] width 191 height 25
type textarea "q"
type textarea "x"
type textarea "qu"
type textarea "x"
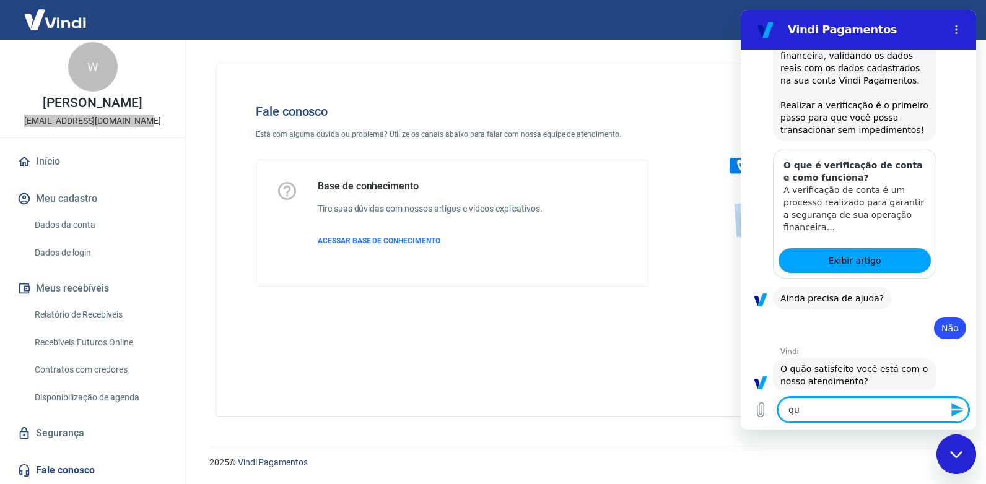
type textarea "que"
type textarea "x"
type textarea "quer"
type textarea "x"
type textarea "quero"
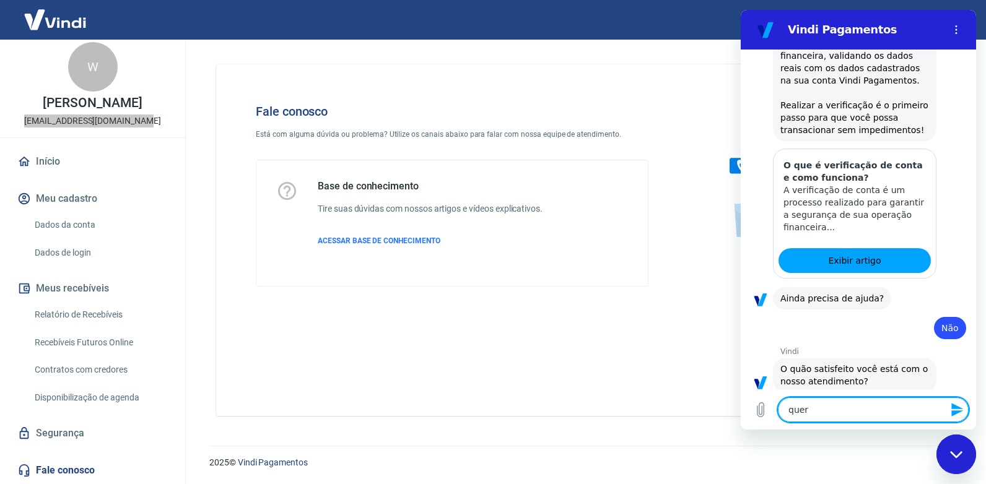
type textarea "x"
type textarea "quero"
type textarea "x"
type textarea "quero a"
type textarea "x"
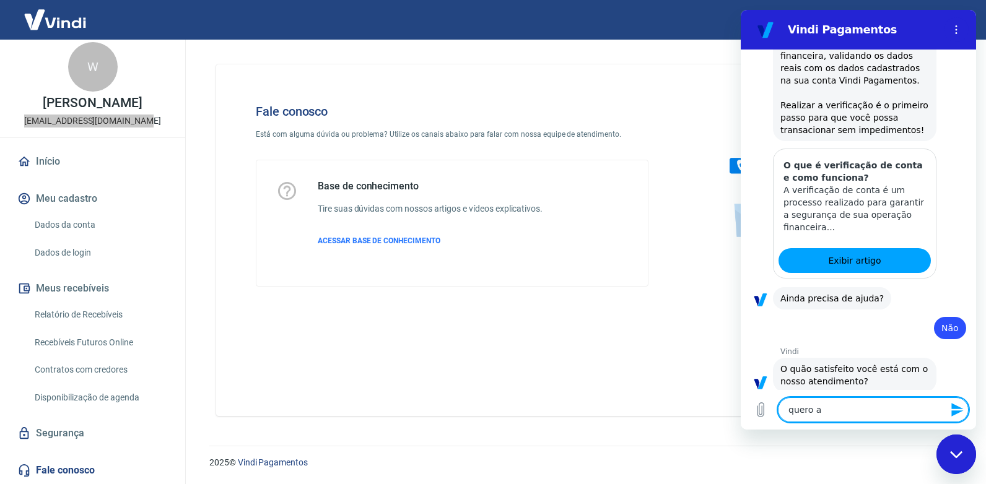
type textarea "quero at"
type textarea "x"
type textarea "quero ate"
type textarea "x"
type textarea "quero aten"
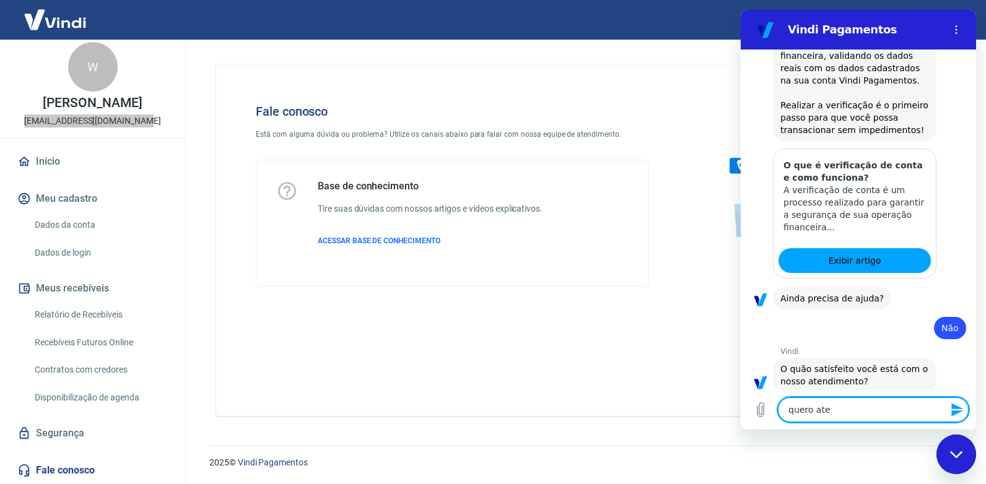
type textarea "x"
type textarea "quero atend"
type textarea "x"
type textarea "quero atendi"
type textarea "x"
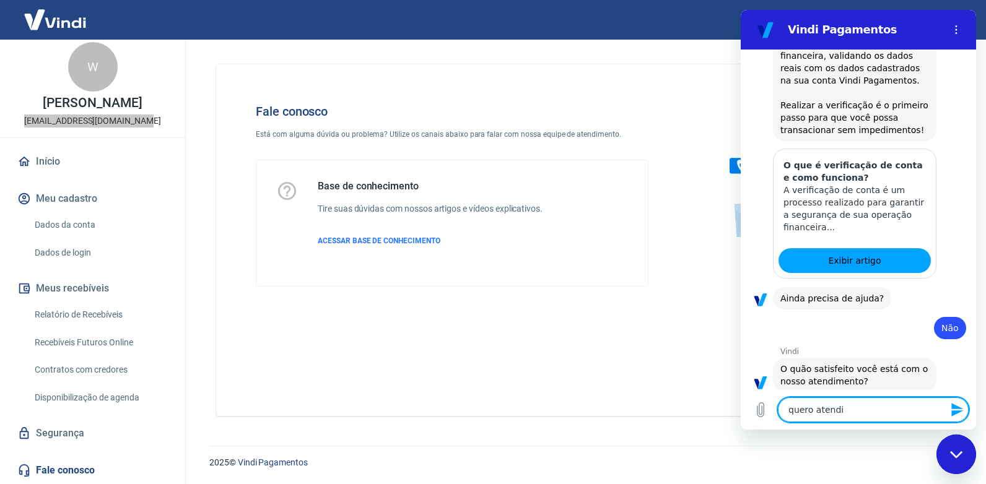
type textarea "quero atendim"
type textarea "x"
type textarea "quero atendime"
type textarea "x"
type textarea "quero atendimen"
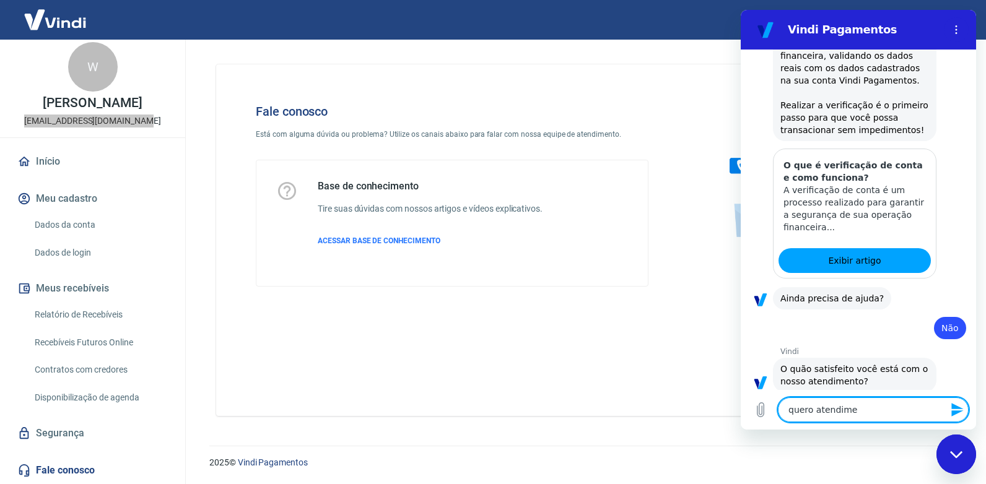
type textarea "x"
type textarea "quero atendiment"
type textarea "x"
type textarea "quero atendimento"
type textarea "x"
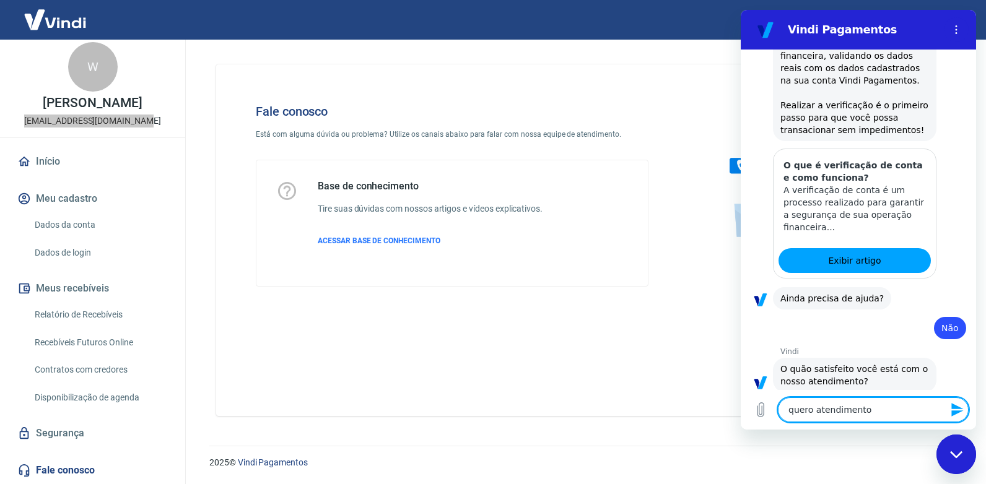
type textarea "quero atendimento"
type textarea "x"
type textarea "quero atendimento c"
type textarea "x"
type textarea "quero atendimento co"
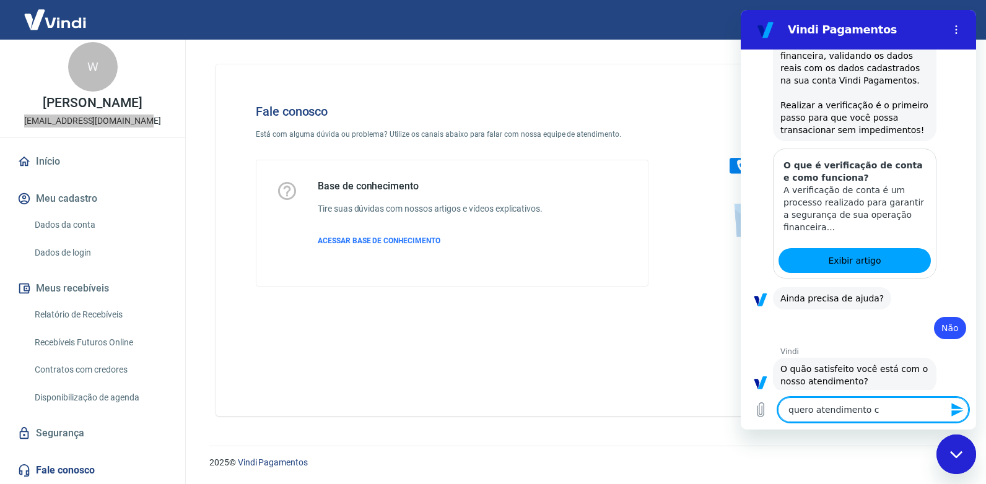
type textarea "x"
type textarea "quero atendimento com"
type textarea "x"
type textarea "quero atendimento com"
type textarea "x"
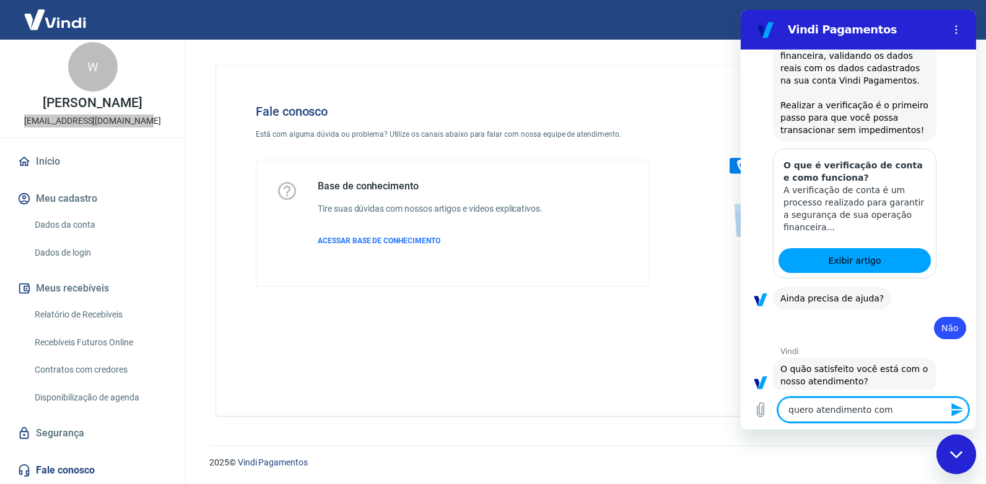
type textarea "quero atendimento com u"
type textarea "x"
type textarea "quero atendimento com um"
type textarea "x"
type textarea "quero atendimento com uma"
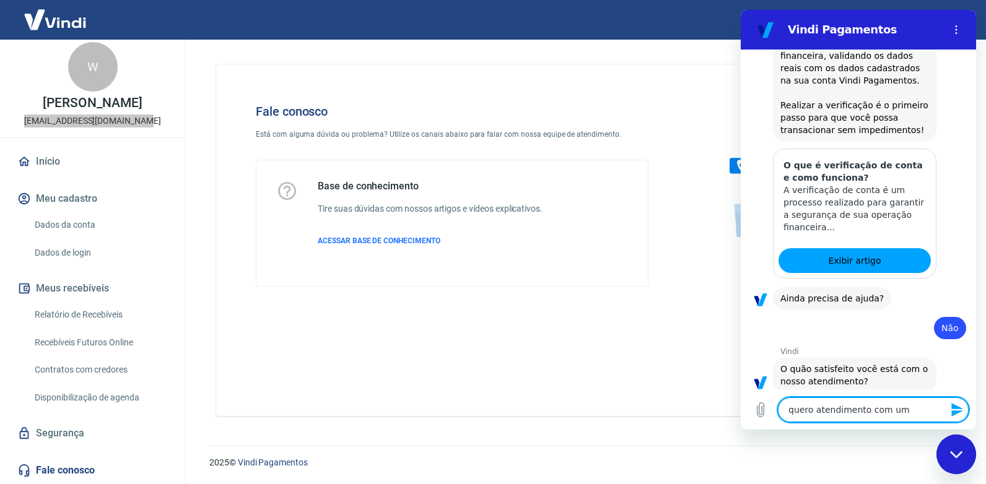
type textarea "x"
type textarea "quero atendimento com uma"
type textarea "x"
type textarea "quero atendimento com uma p"
type textarea "x"
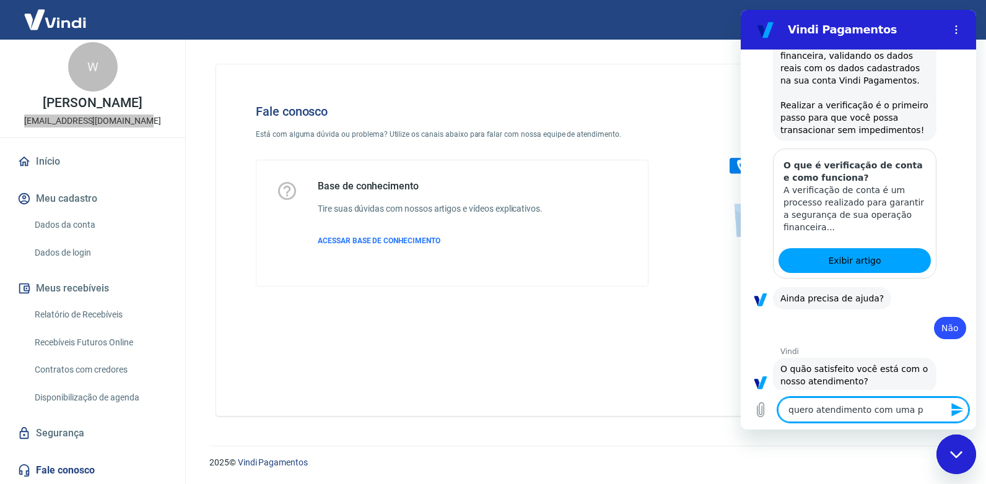
type textarea "quero atendimento com uma pe"
type textarea "x"
type textarea "quero atendimento com uma pes"
type textarea "x"
type textarea "quero atendimento com uma pess"
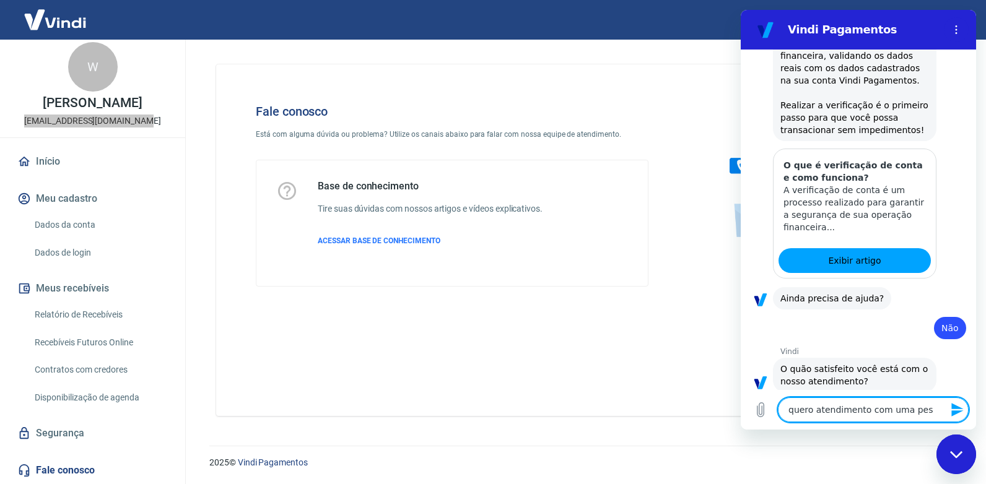
type textarea "x"
type textarea "quero atendimento com uma pesso"
type textarea "x"
type textarea "quero atendimento com uma pessoa"
type textarea "x"
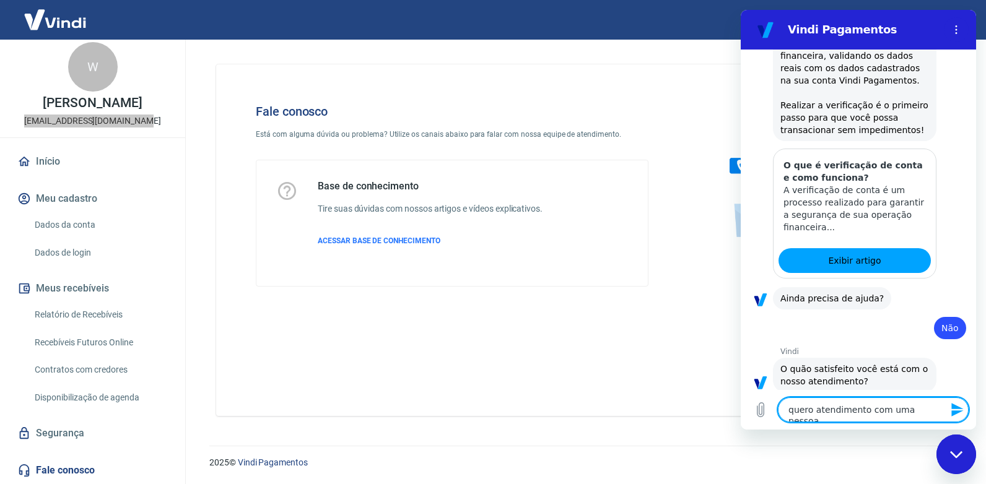
type textarea "quero atendimento com uma pessoal"
type textarea "x"
type textarea "quero atendimento com uma pessoa"
type textarea "x"
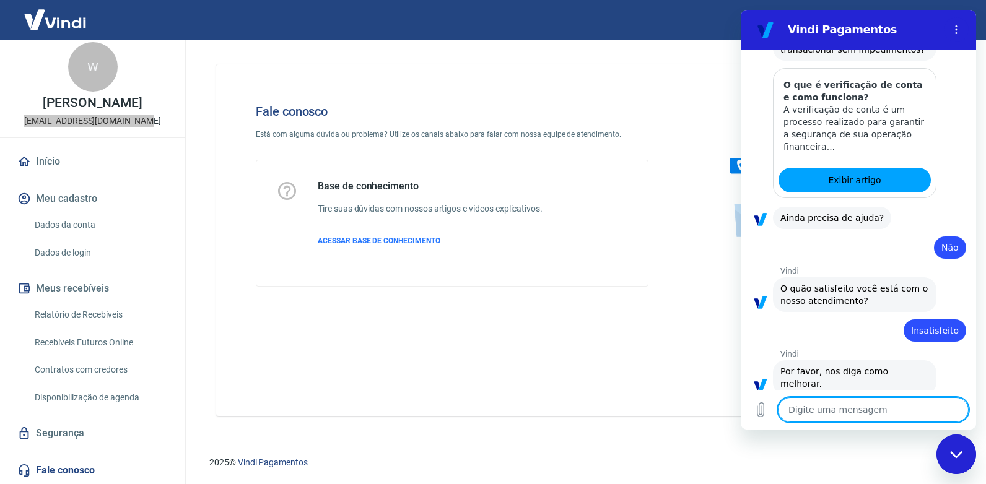
scroll to position [1846, 0]
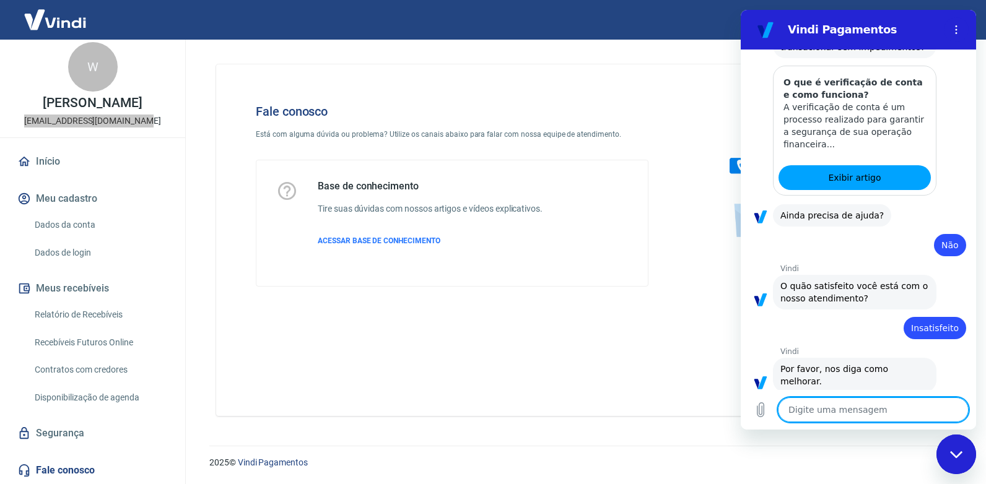
type textarea "x"
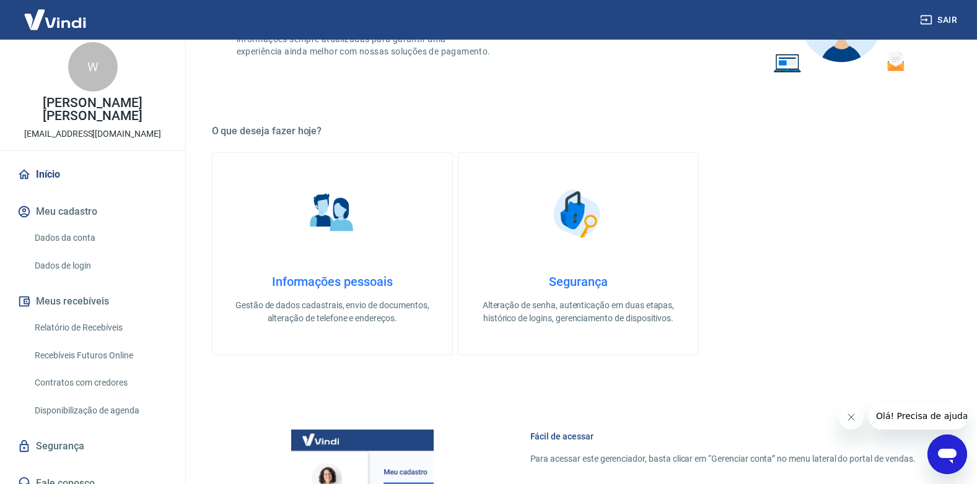
scroll to position [310, 0]
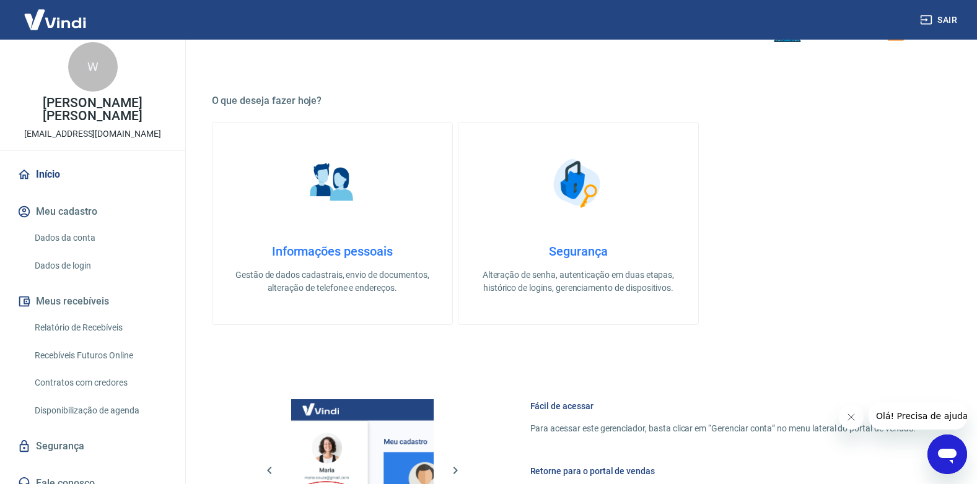
click at [356, 258] on h4 "Informações pessoais" at bounding box center [332, 251] width 200 height 15
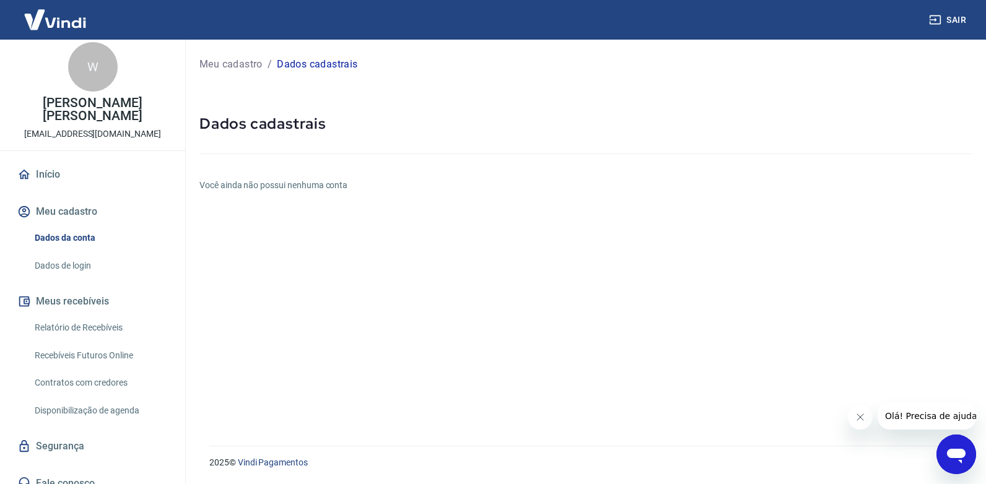
click at [75, 253] on link "Dados de login" at bounding box center [100, 265] width 141 height 25
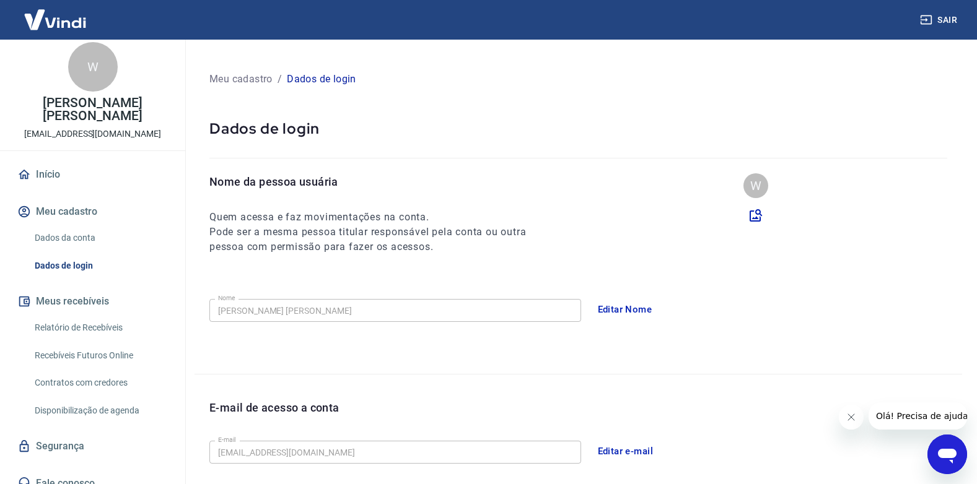
click at [53, 161] on link "Início" at bounding box center [92, 174] width 155 height 27
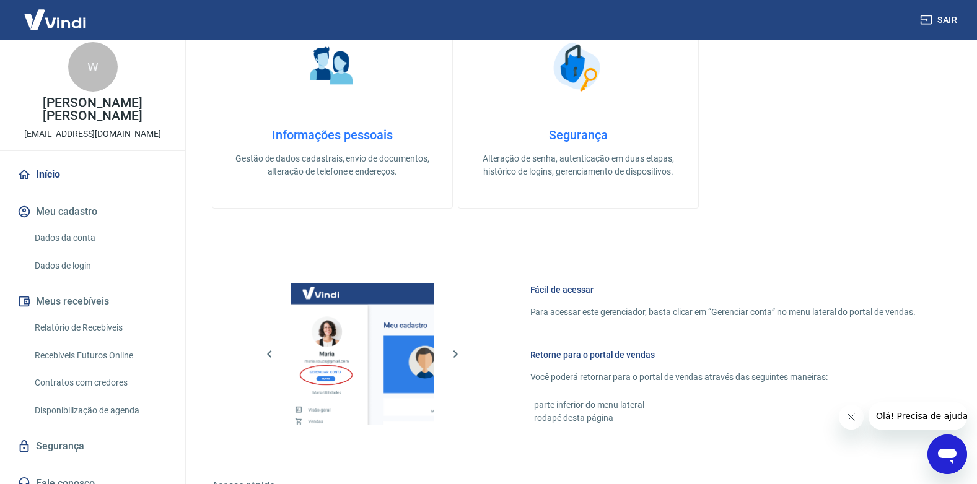
scroll to position [433, 0]
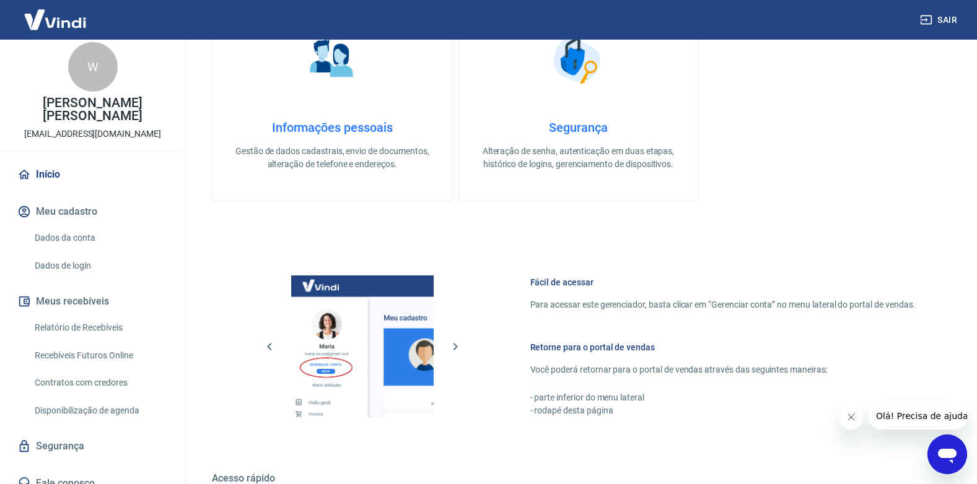
click at [560, 117] on link "Segurança Alteração de senha, autenticação em duas etapas, histórico de logins,…" at bounding box center [578, 99] width 241 height 203
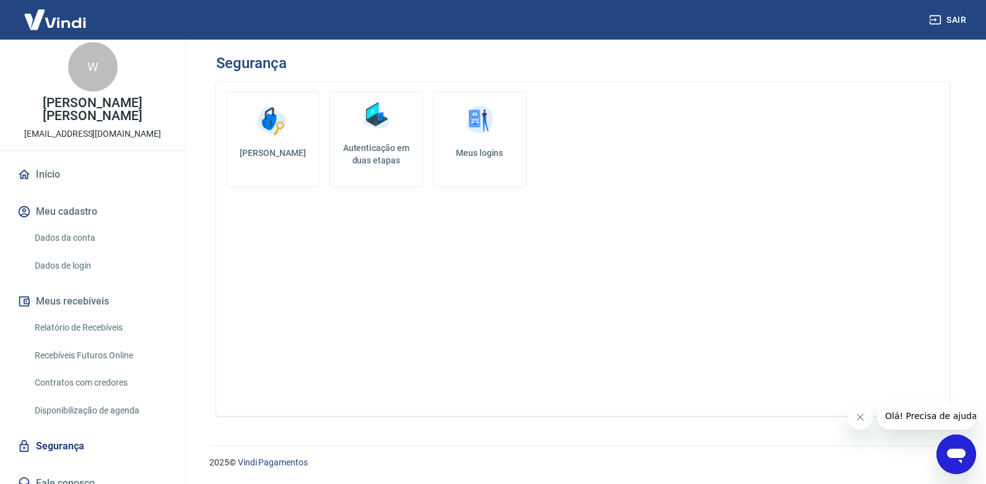
click at [375, 163] on h5 "Autenticação em duas etapas" at bounding box center [376, 154] width 82 height 25
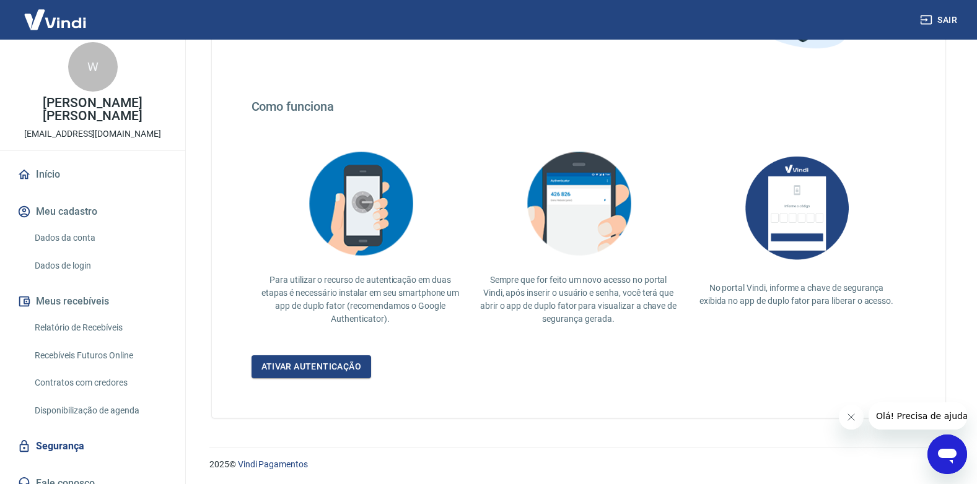
scroll to position [188, 0]
